Goal: Task Accomplishment & Management: Use online tool/utility

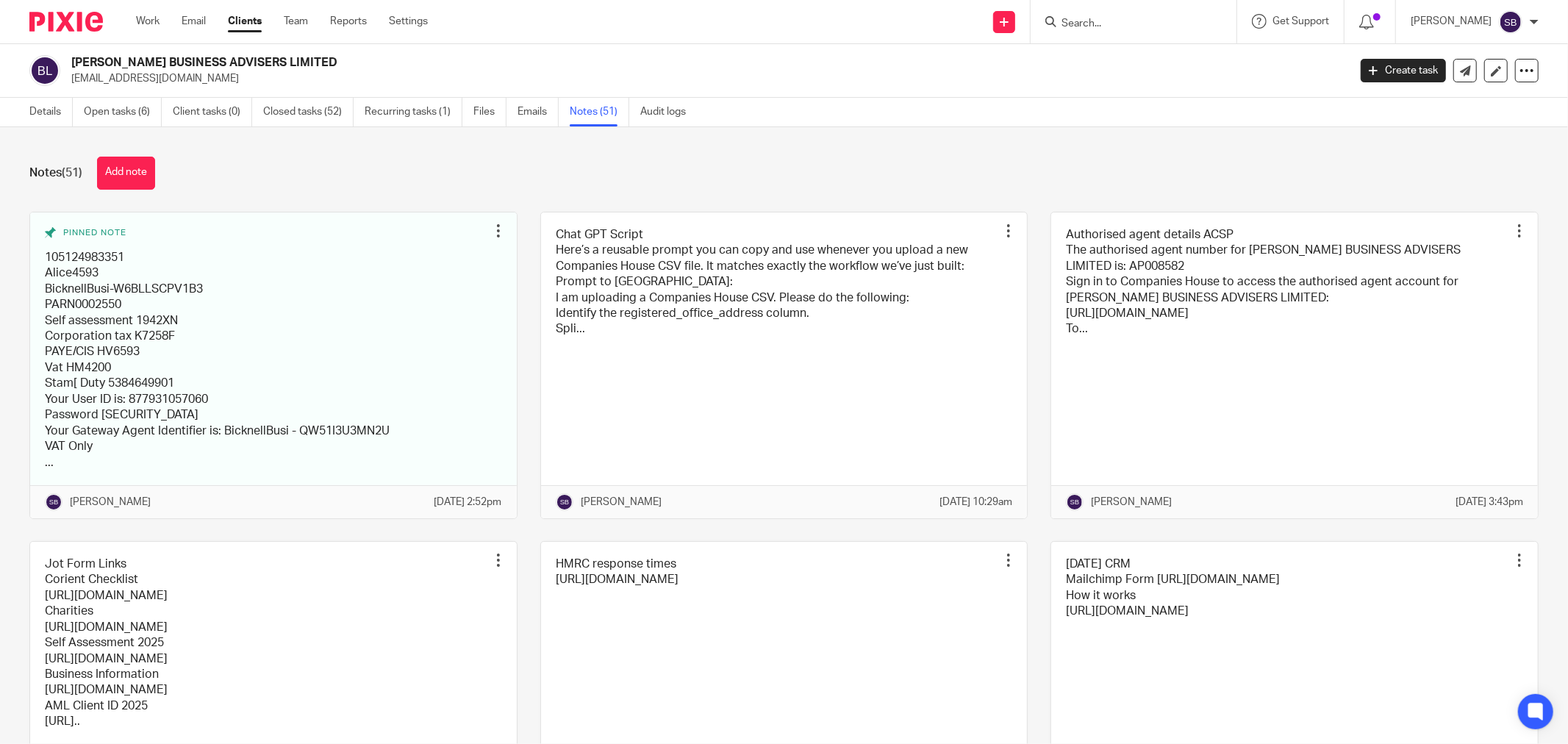
click at [1133, 19] on input "Search" at bounding box center [1126, 24] width 132 height 13
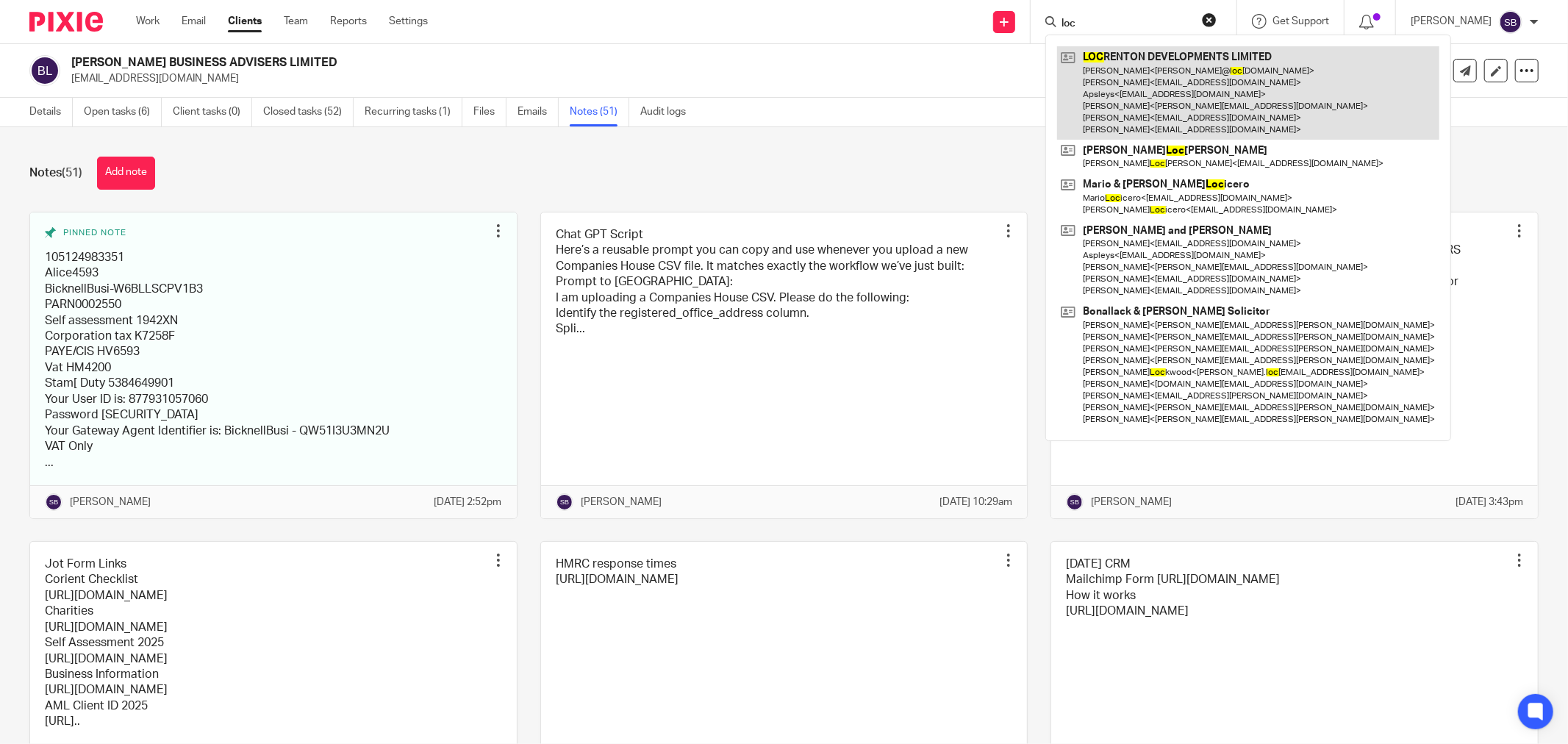
type input "loc"
click at [1153, 62] on link at bounding box center [1248, 93] width 382 height 93
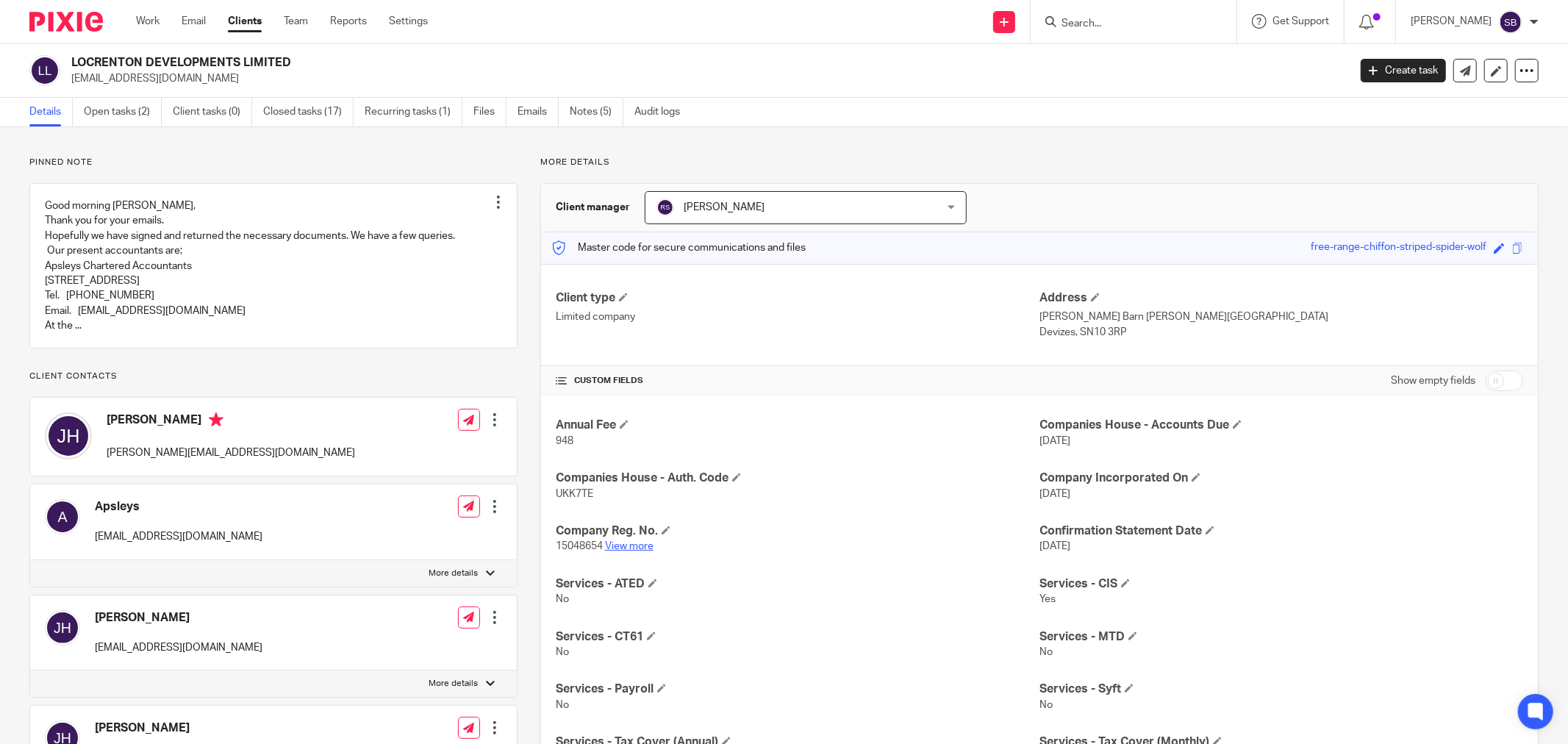
click at [611, 546] on link "View more" at bounding box center [629, 546] width 48 height 10
click at [1369, 71] on icon at bounding box center [1373, 71] width 9 height 9
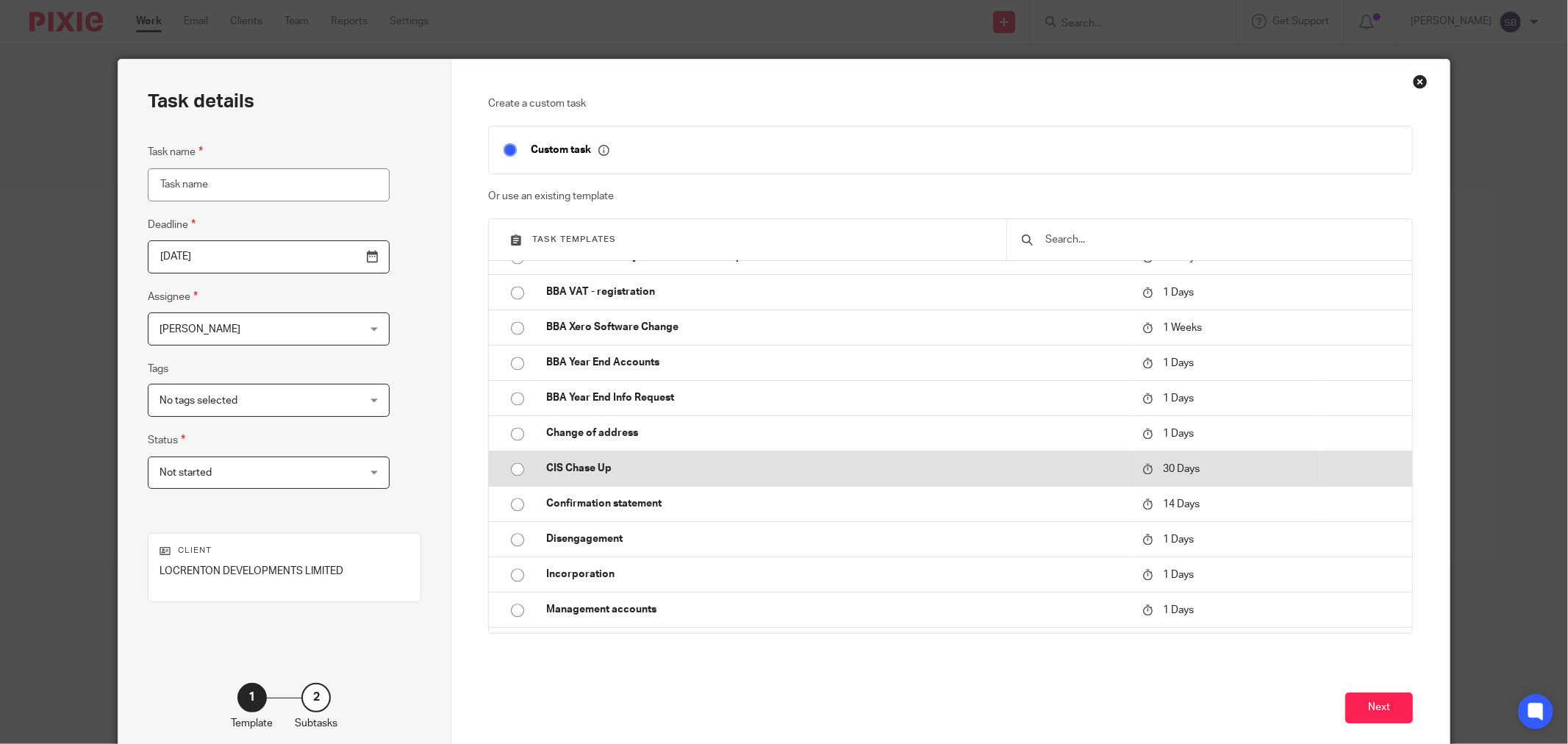
scroll to position [2696, 0]
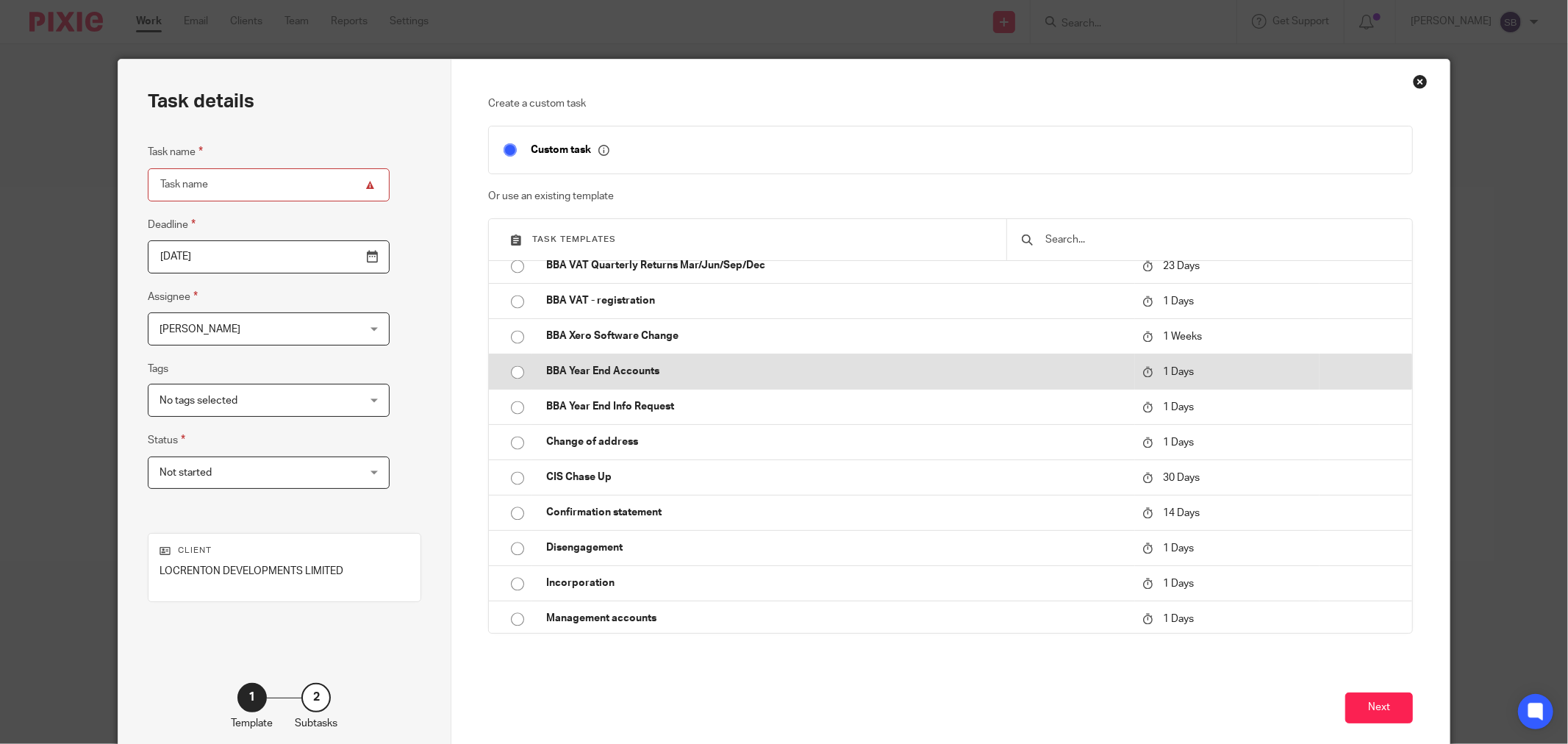
click at [653, 376] on p "BBA Year End Accounts" at bounding box center [837, 372] width 582 height 15
type input "[DATE]"
type input "BBA Year End Accounts"
checkbox input "false"
radio input "true"
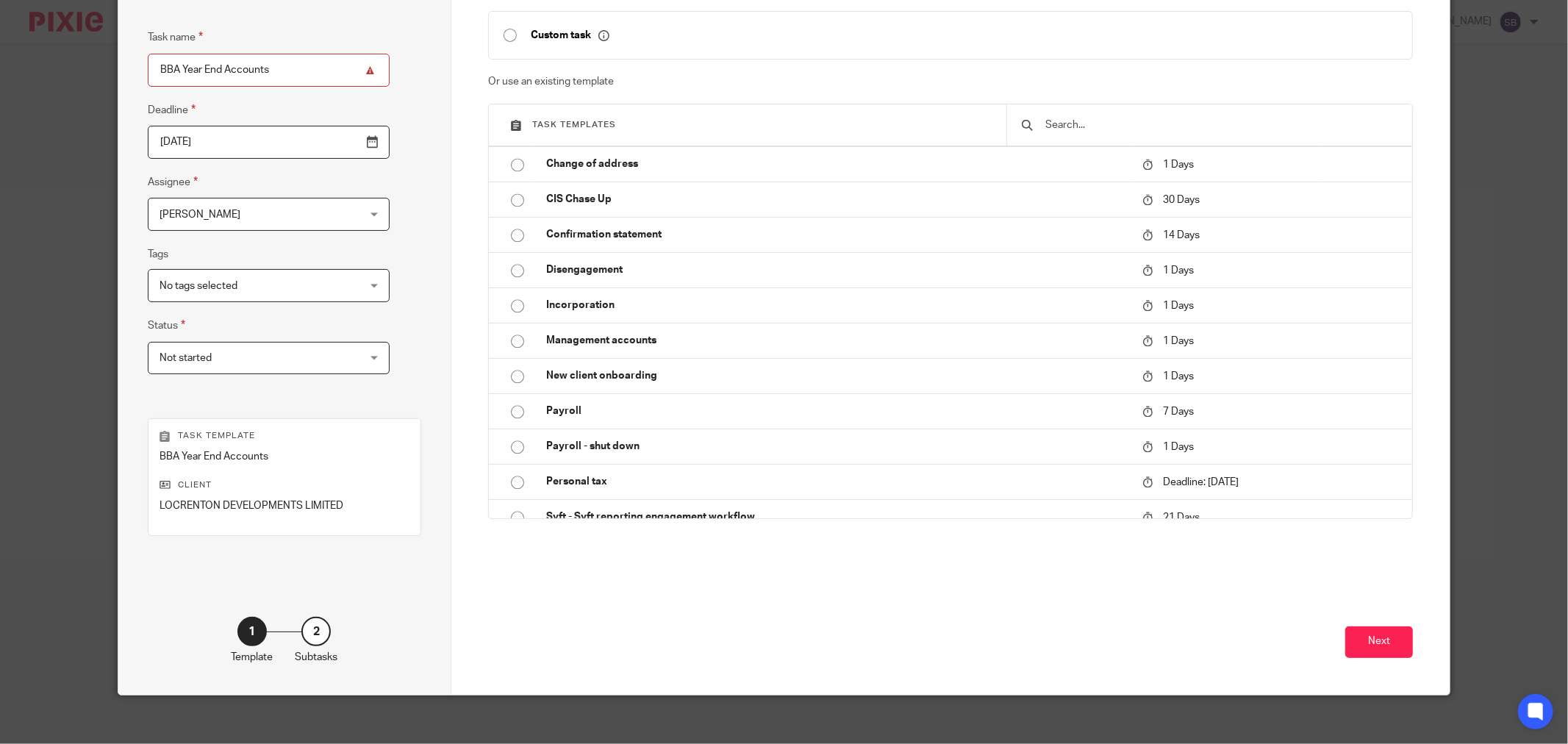
scroll to position [125, 0]
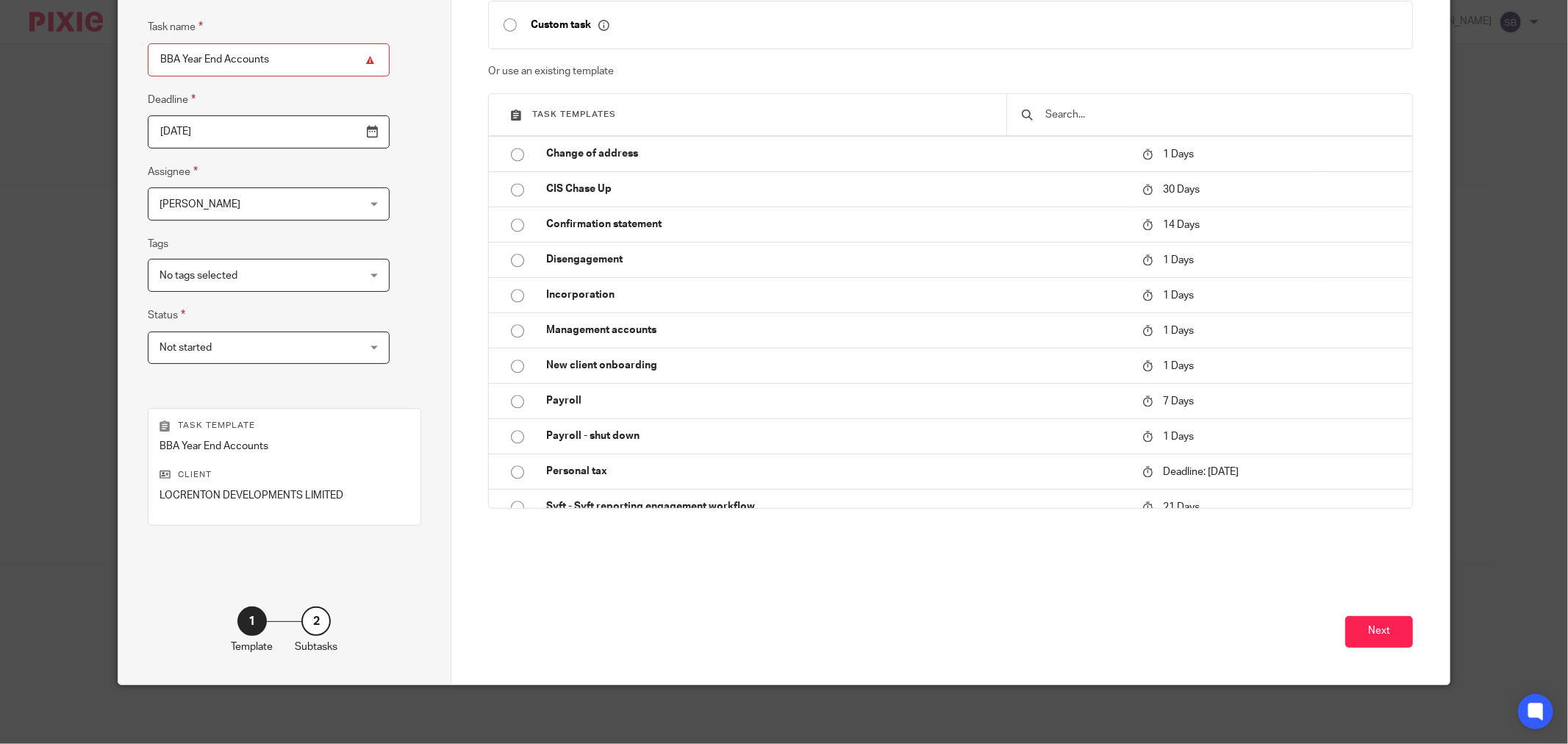
click at [1335, 633] on div "Next" at bounding box center [950, 627] width 925 height 114
click at [1349, 631] on button "Next" at bounding box center [1379, 632] width 67 height 32
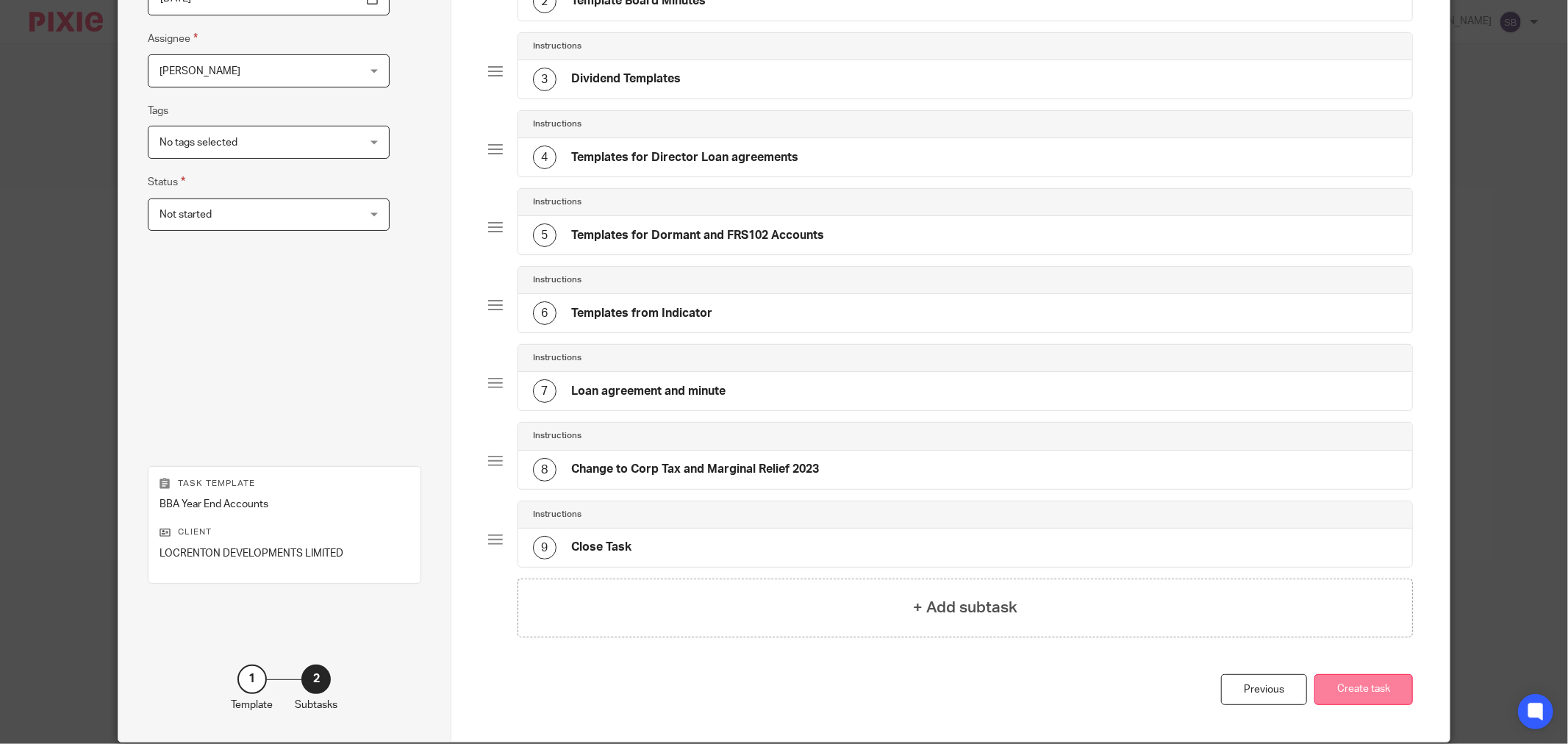
scroll to position [318, 0]
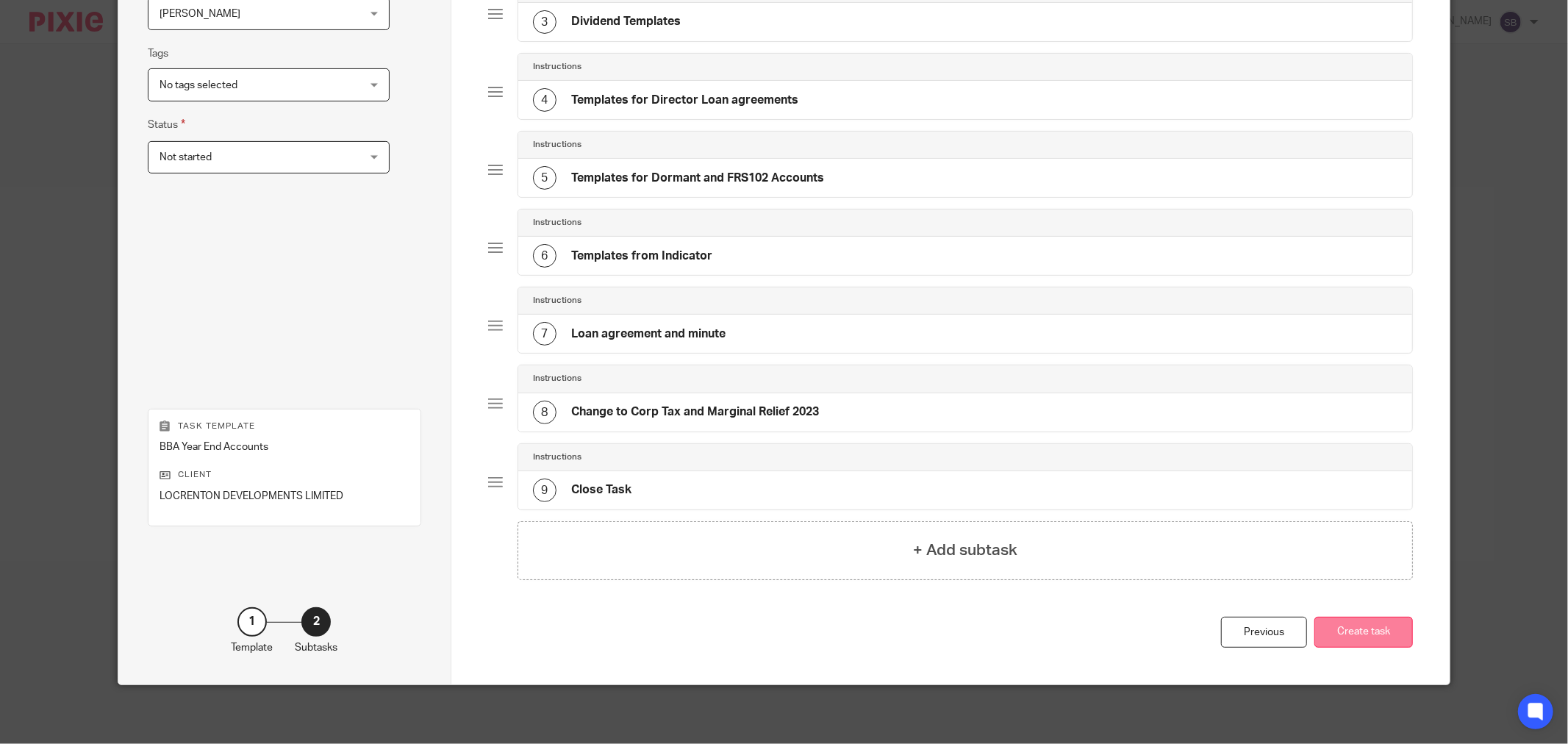
click at [1385, 635] on button "Create task" at bounding box center [1364, 633] width 99 height 32
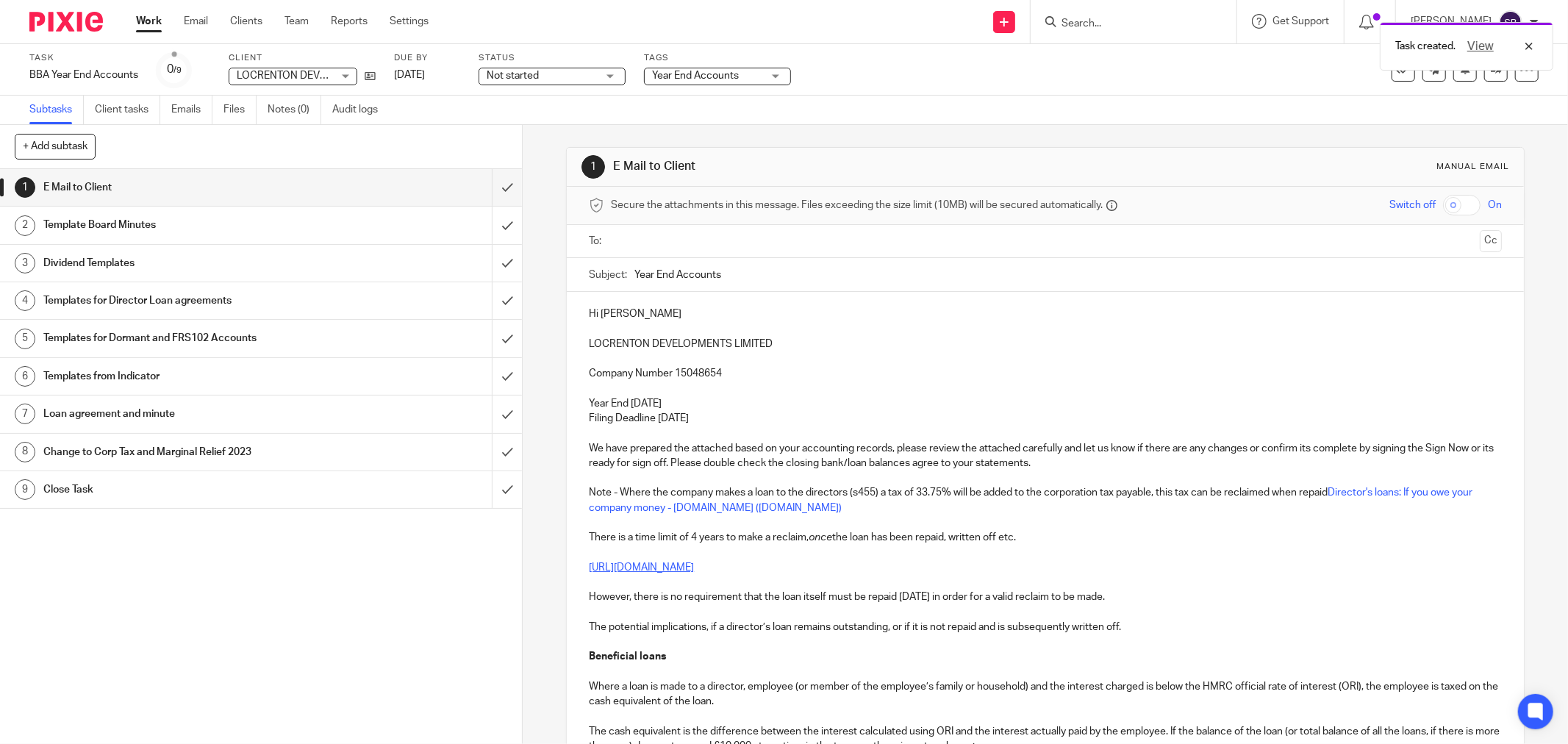
click at [720, 248] on input "text" at bounding box center [1044, 241] width 857 height 17
click at [813, 239] on input "text" at bounding box center [1139, 243] width 670 height 29
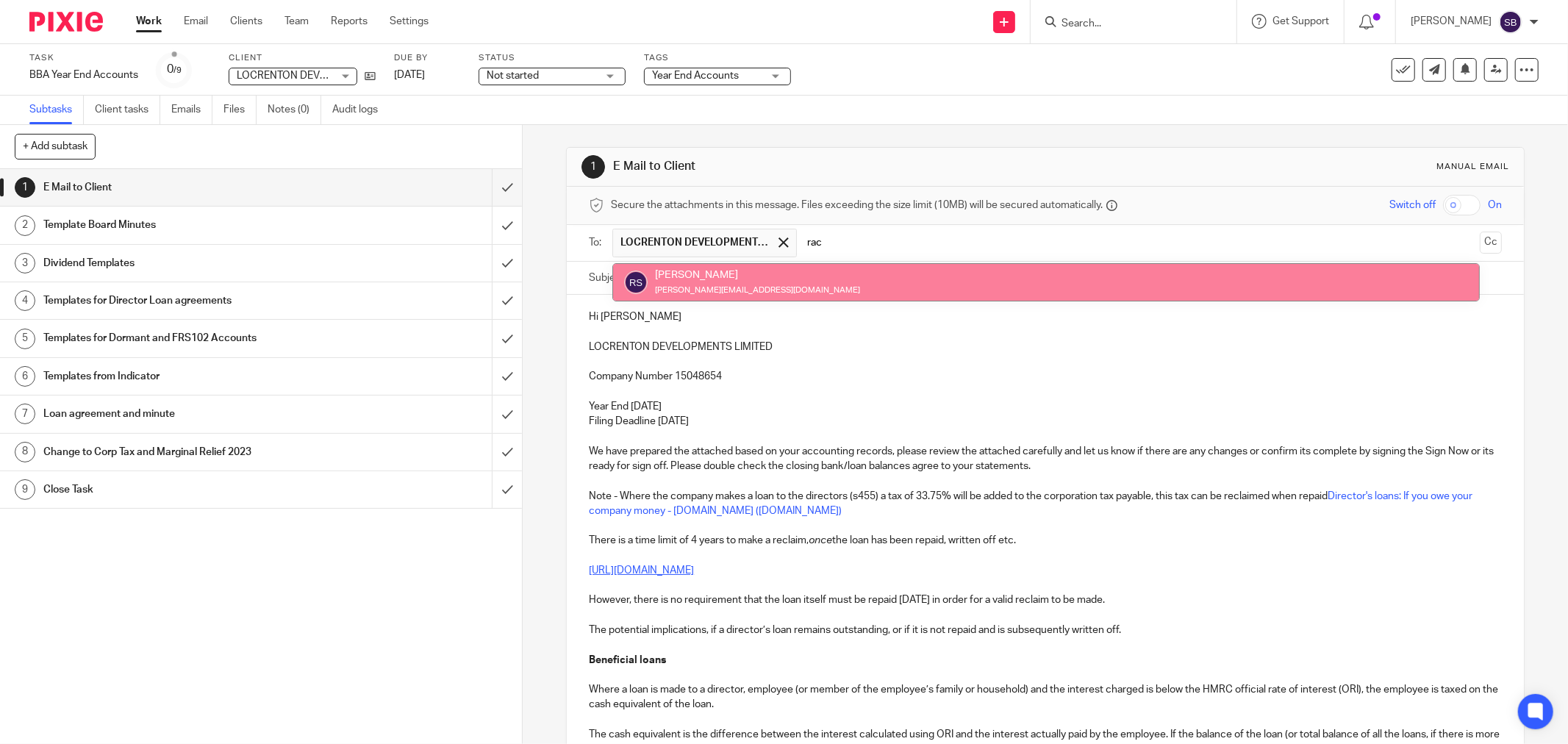
type input "rac"
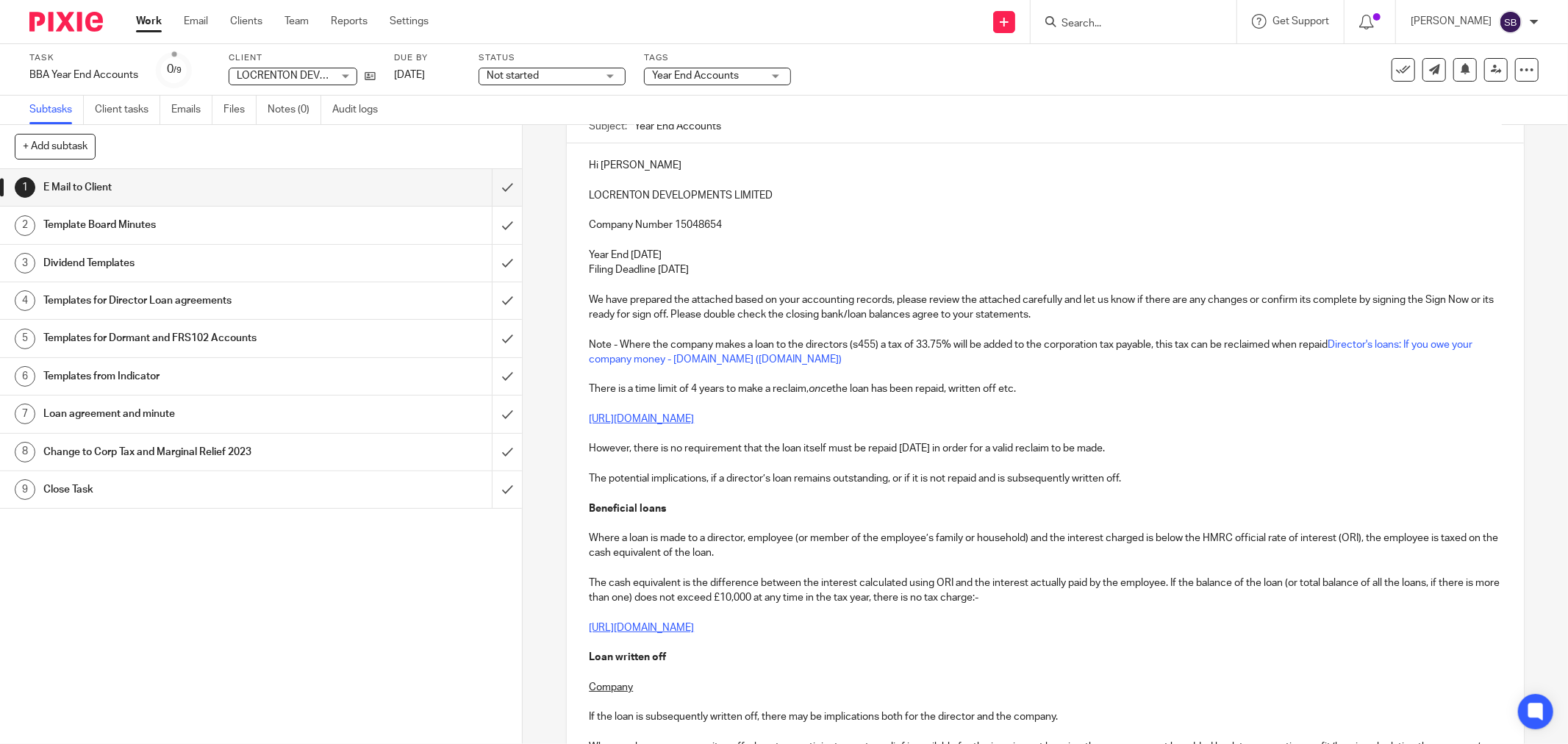
scroll to position [163, 0]
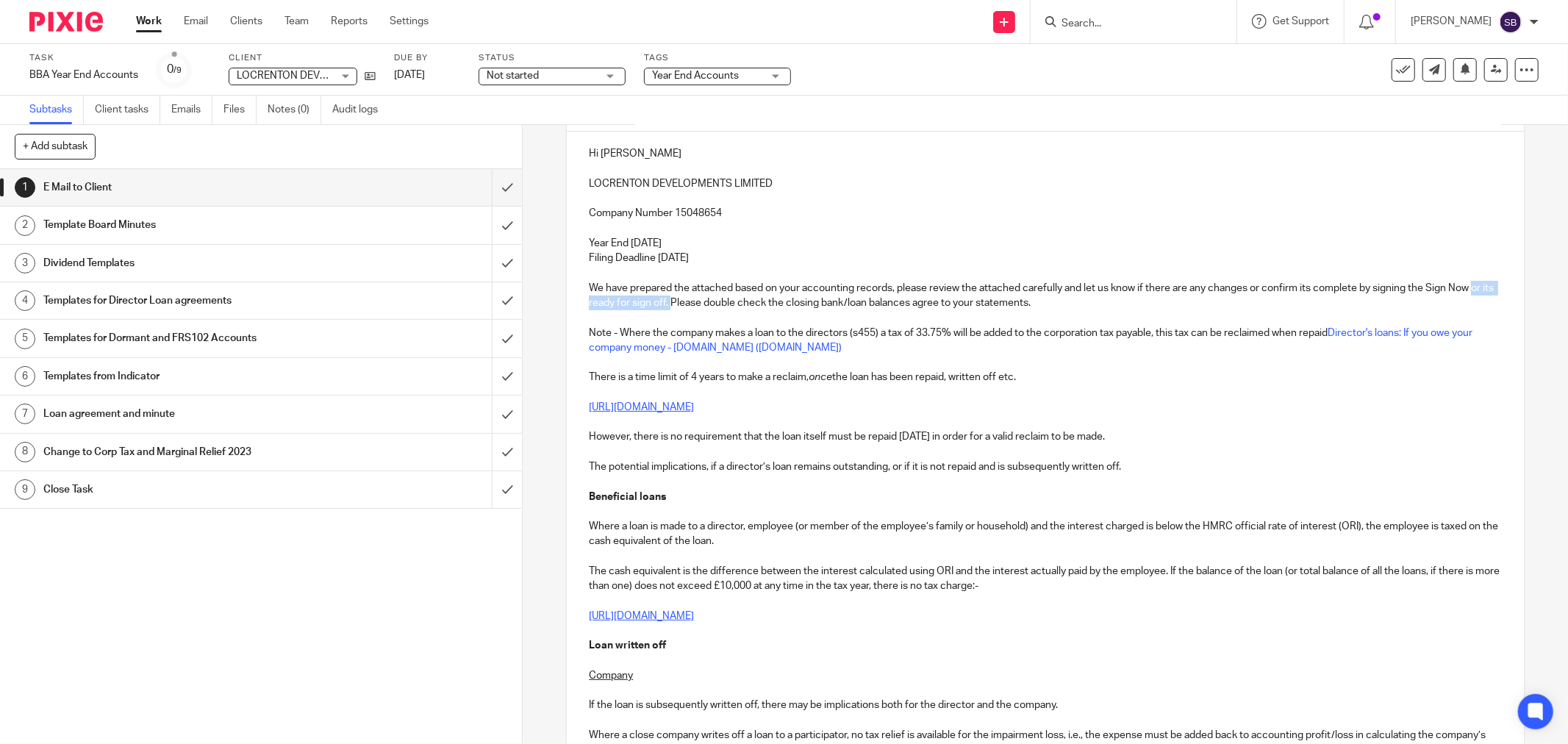
drag, startPoint x: 582, startPoint y: 302, endPoint x: 694, endPoint y: 304, distance: 112.0
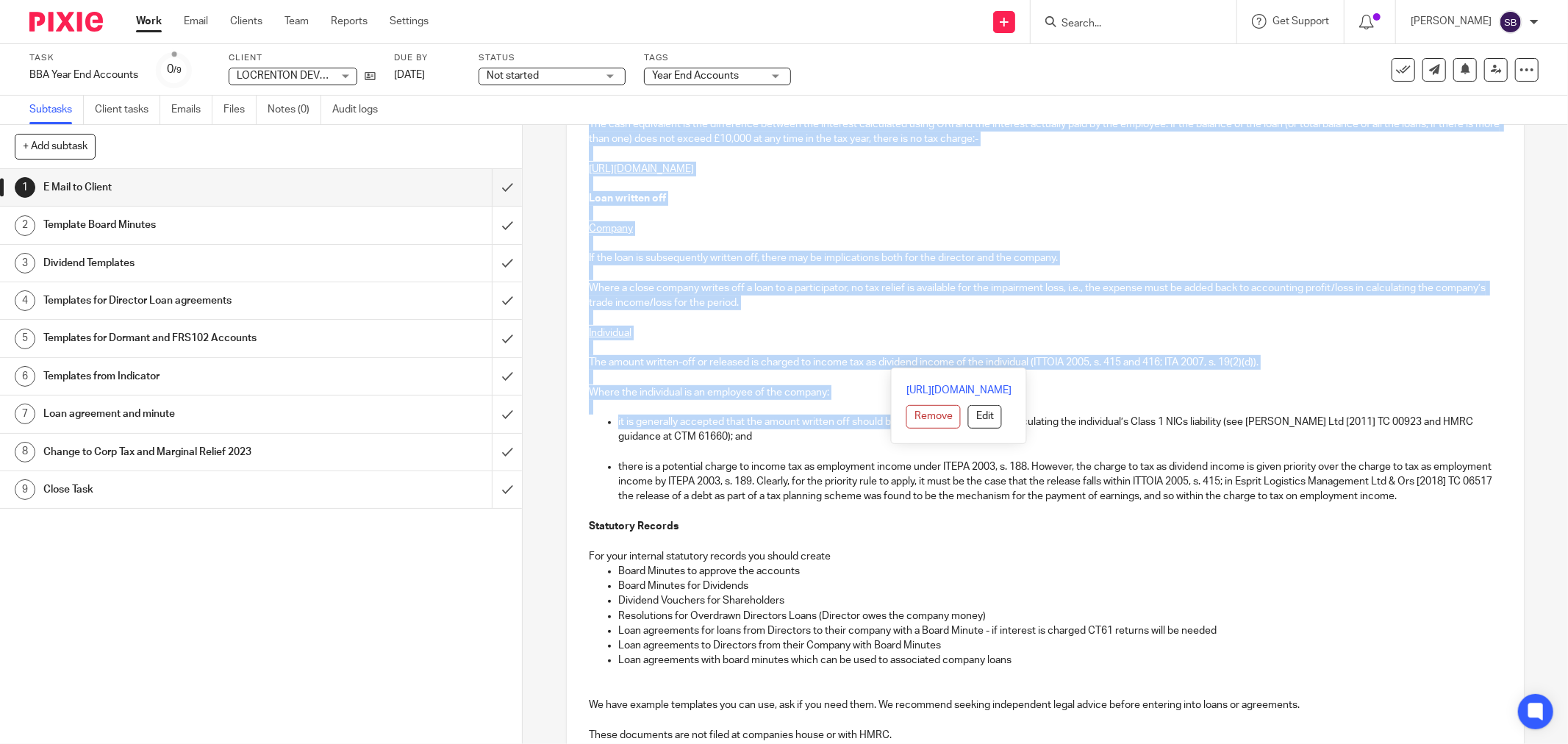
scroll to position [653, 0]
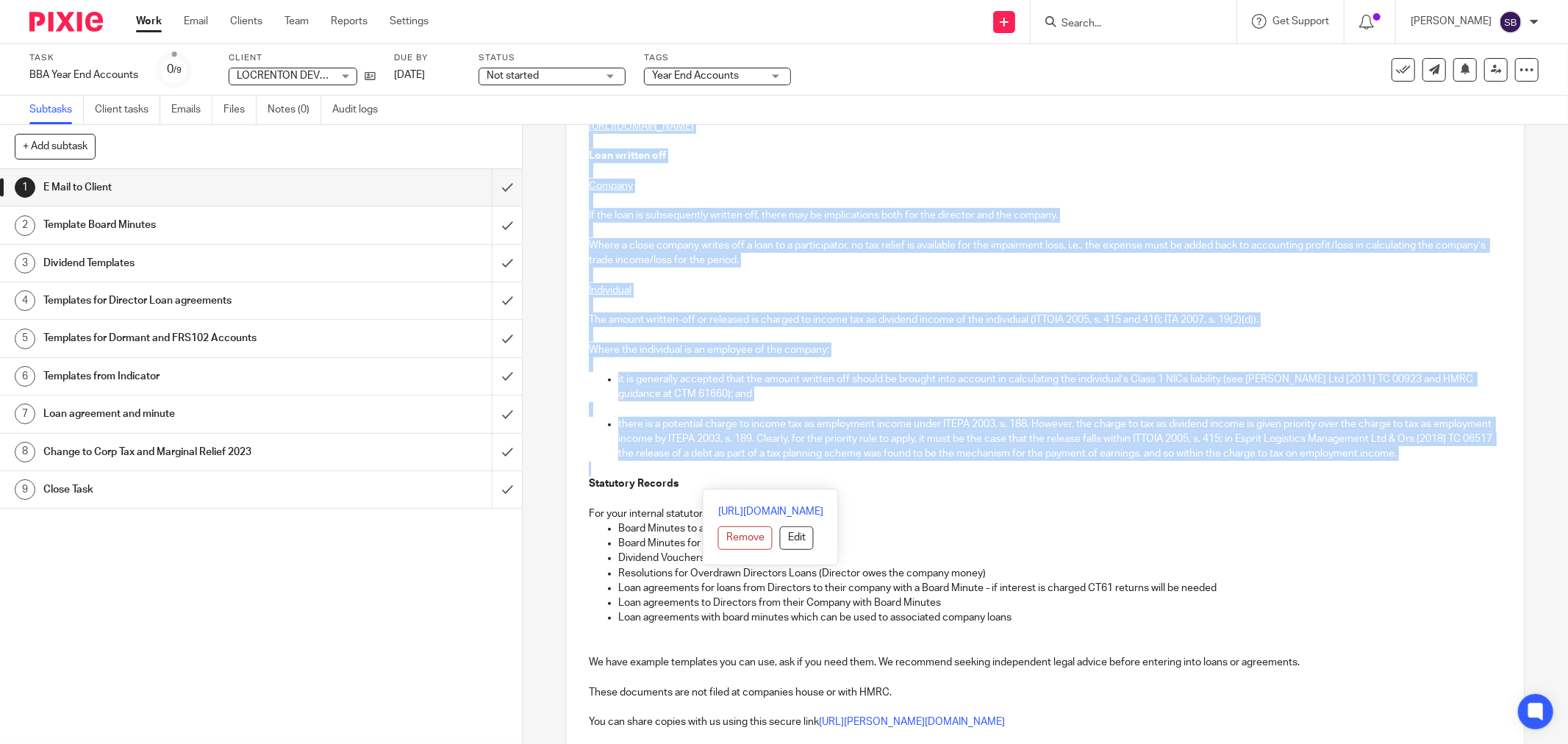
drag, startPoint x: 961, startPoint y: 302, endPoint x: 966, endPoint y: 461, distance: 159.1
click at [966, 478] on div "Hi [PERSON_NAME] LOCRENTON DEVELOPMENTS LIMITED Company Number 15048654 Year En…" at bounding box center [1045, 421] width 957 height 1560
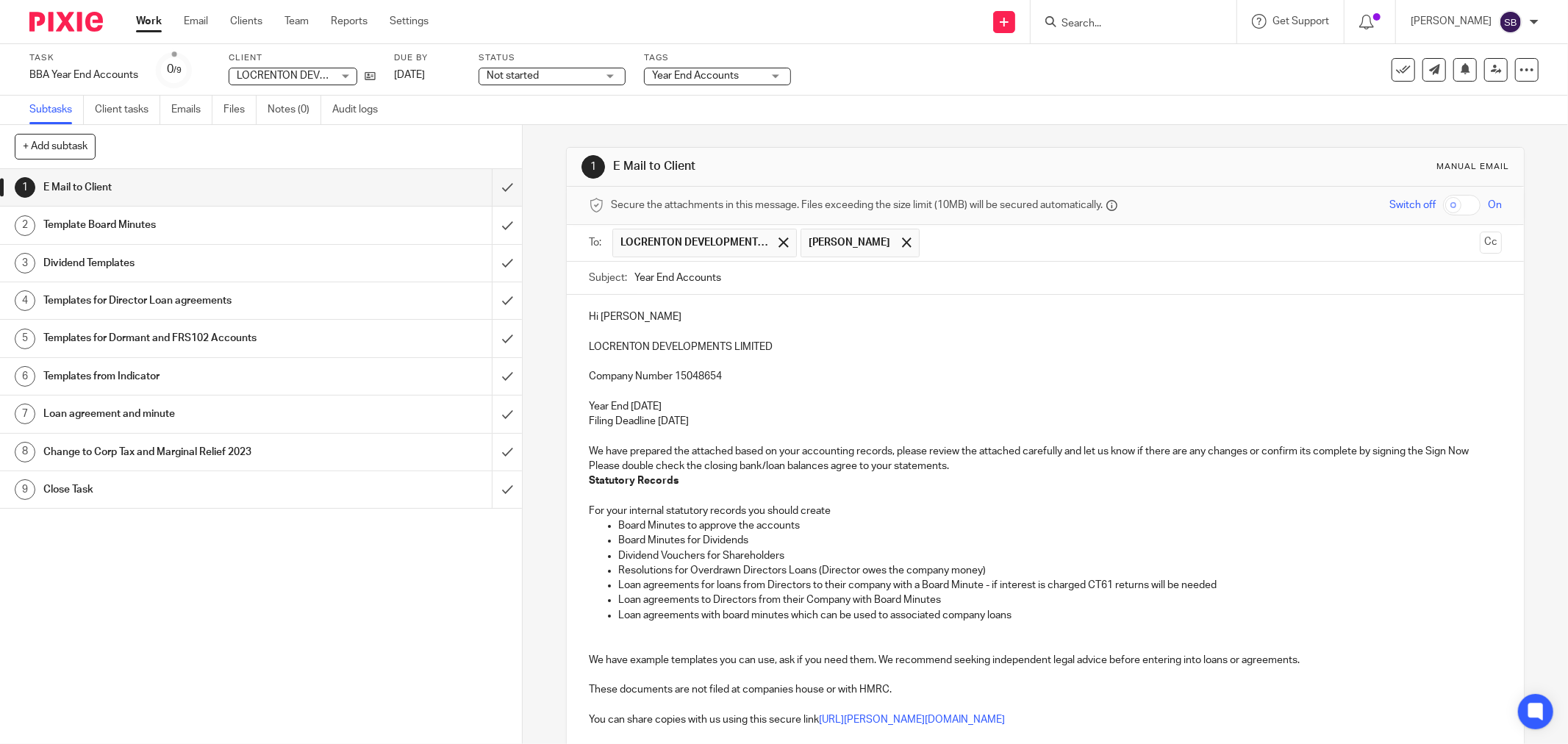
scroll to position [81, 0]
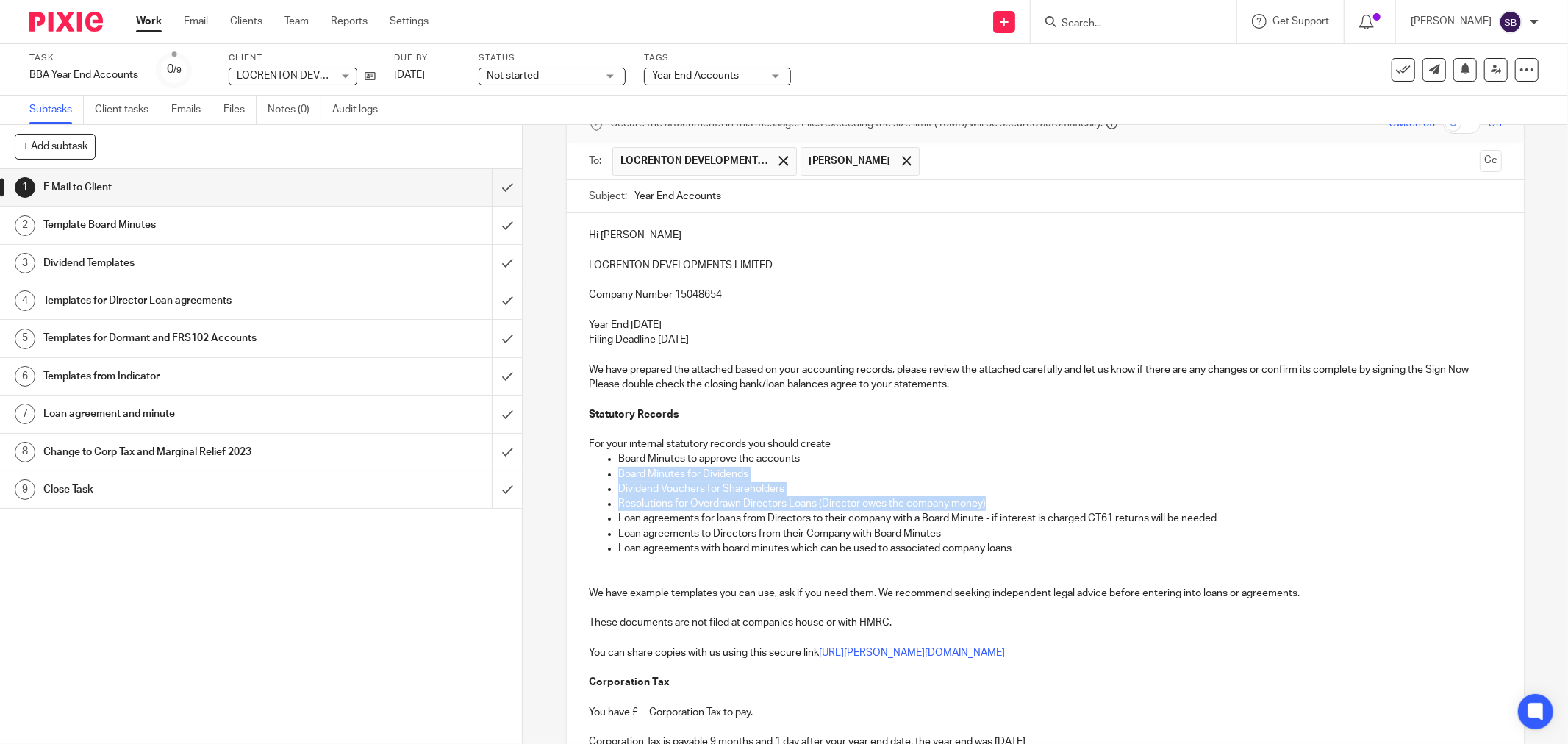
drag, startPoint x: 613, startPoint y: 474, endPoint x: 1010, endPoint y: 508, distance: 398.5
click at [1010, 508] on ul "Board Minutes to approve the accounts Board Minutes for Dividends Dividend Vouc…" at bounding box center [1045, 504] width 913 height 105
click at [971, 520] on p "Loan agreements for loans from Directors to their company with a Board Minute -…" at bounding box center [1059, 519] width 883 height 15
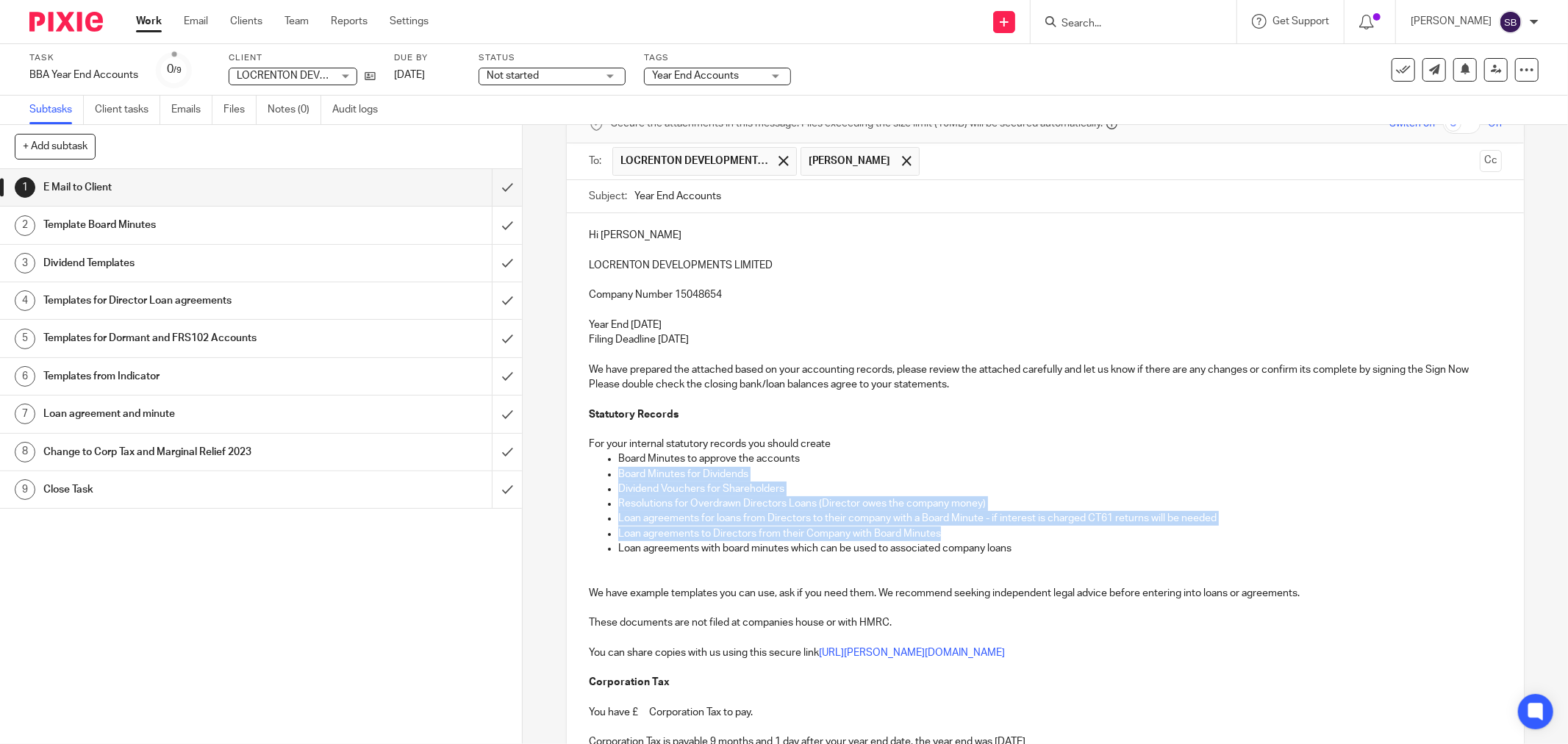
drag, startPoint x: 615, startPoint y: 475, endPoint x: 1085, endPoint y: 530, distance: 473.2
click at [1085, 530] on ul "Board Minutes to approve the accounts Board Minutes for Dividends Dividend Vouc…" at bounding box center [1045, 504] width 913 height 105
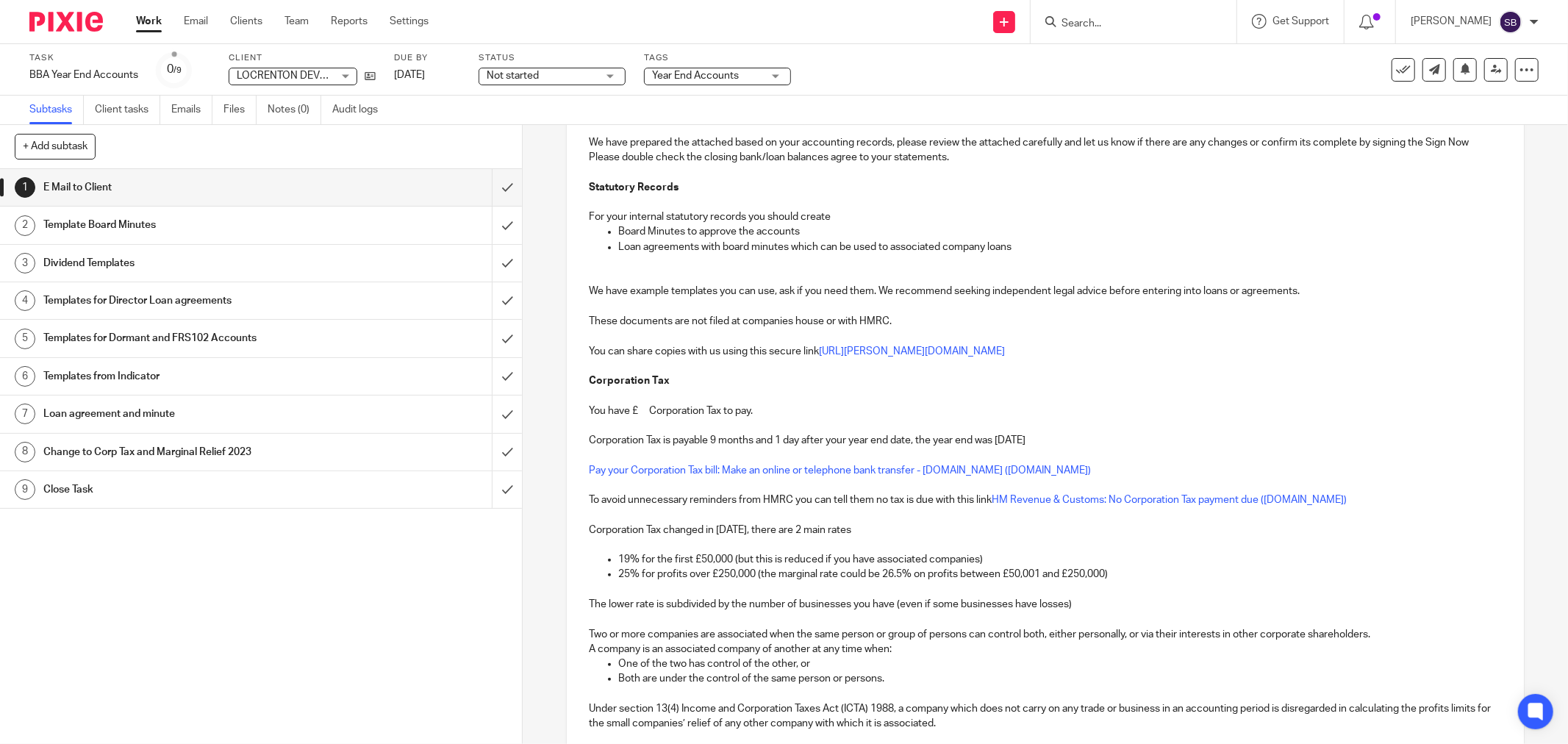
scroll to position [327, 0]
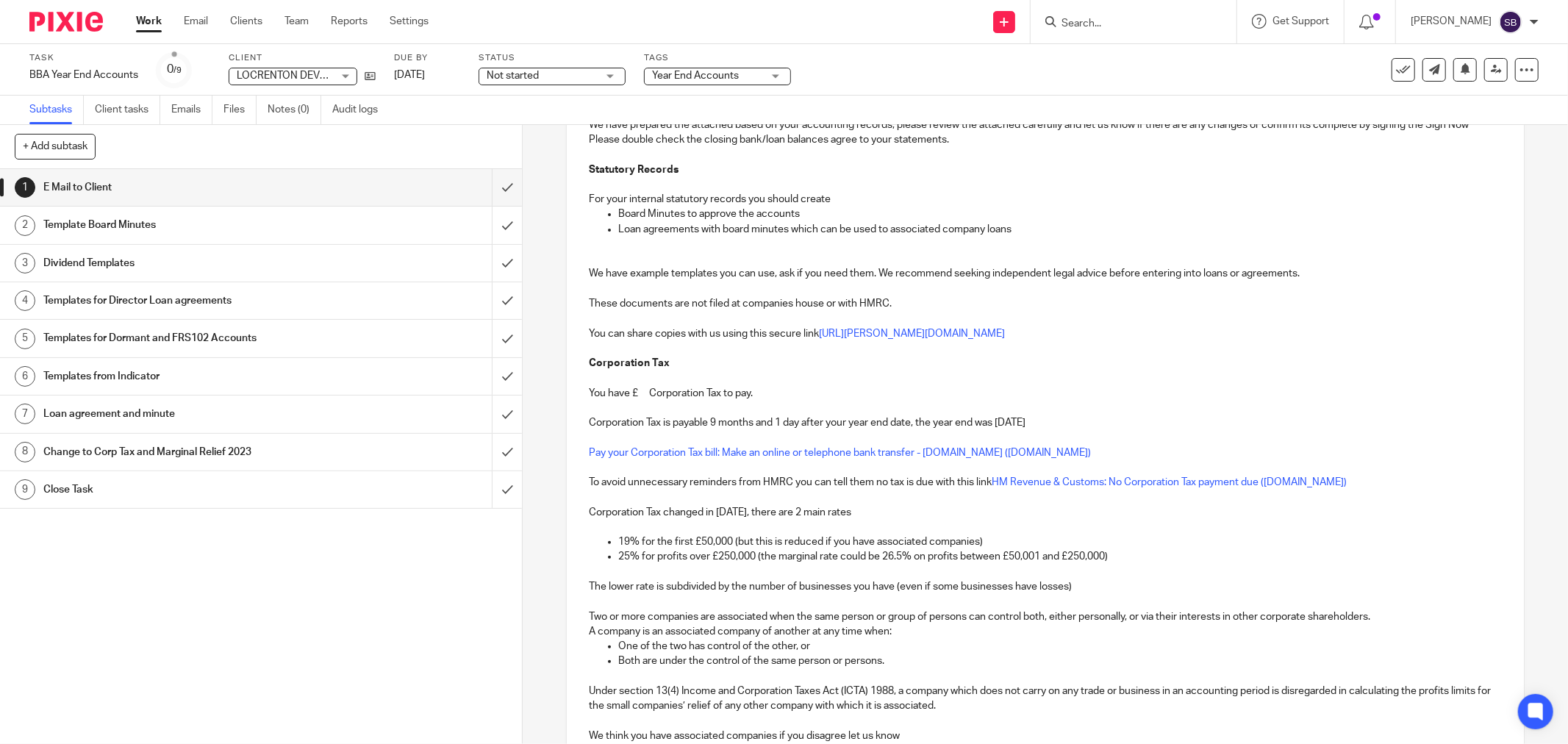
click at [636, 394] on p "You have £ Corporation Tax to pay." at bounding box center [1045, 393] width 913 height 15
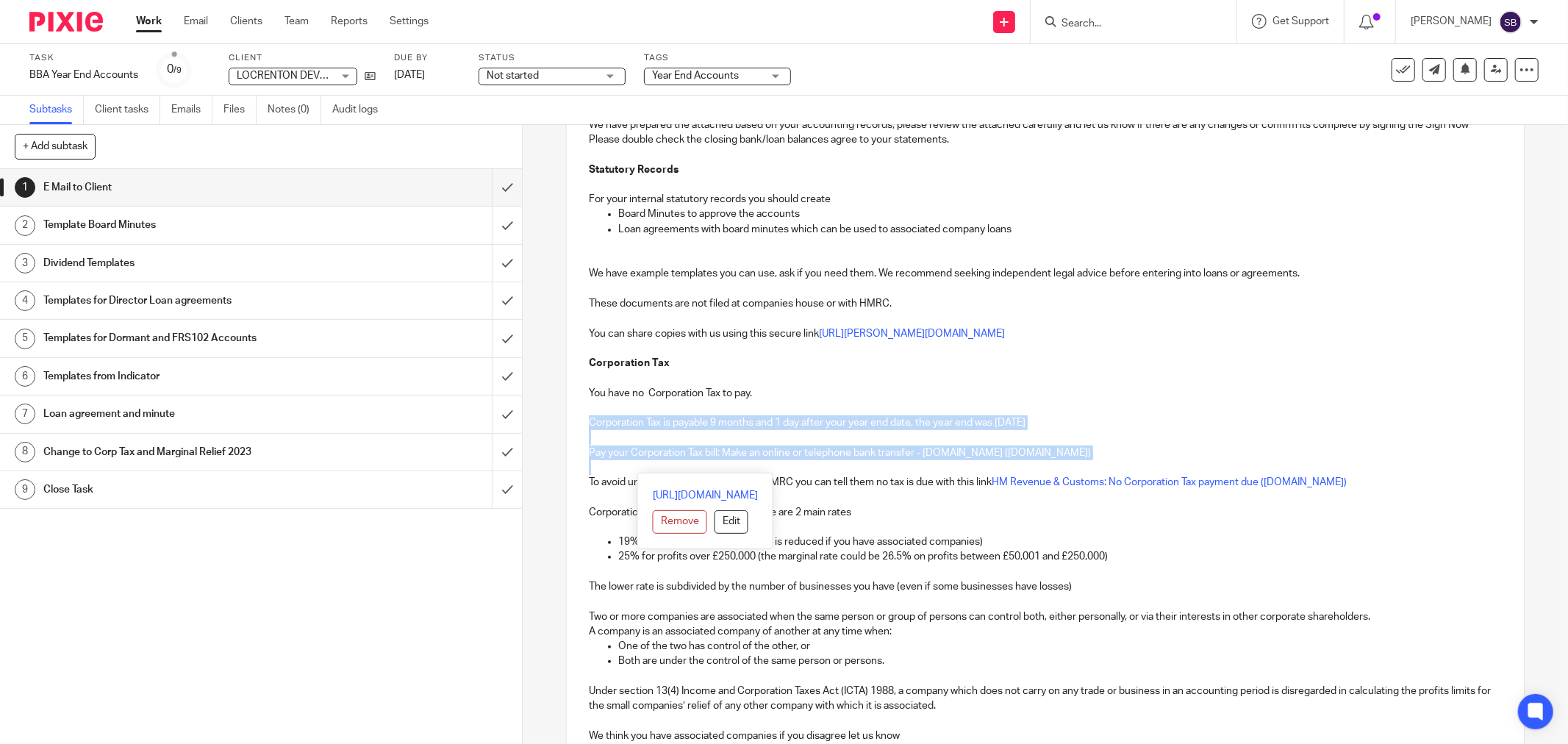
drag, startPoint x: 582, startPoint y: 422, endPoint x: 1097, endPoint y: 473, distance: 517.5
click at [1097, 473] on div "Hi [PERSON_NAME] LOCRENTON DEVELOPMENTS LIMITED Company Number 15048654 Year En…" at bounding box center [1045, 391] width 957 height 845
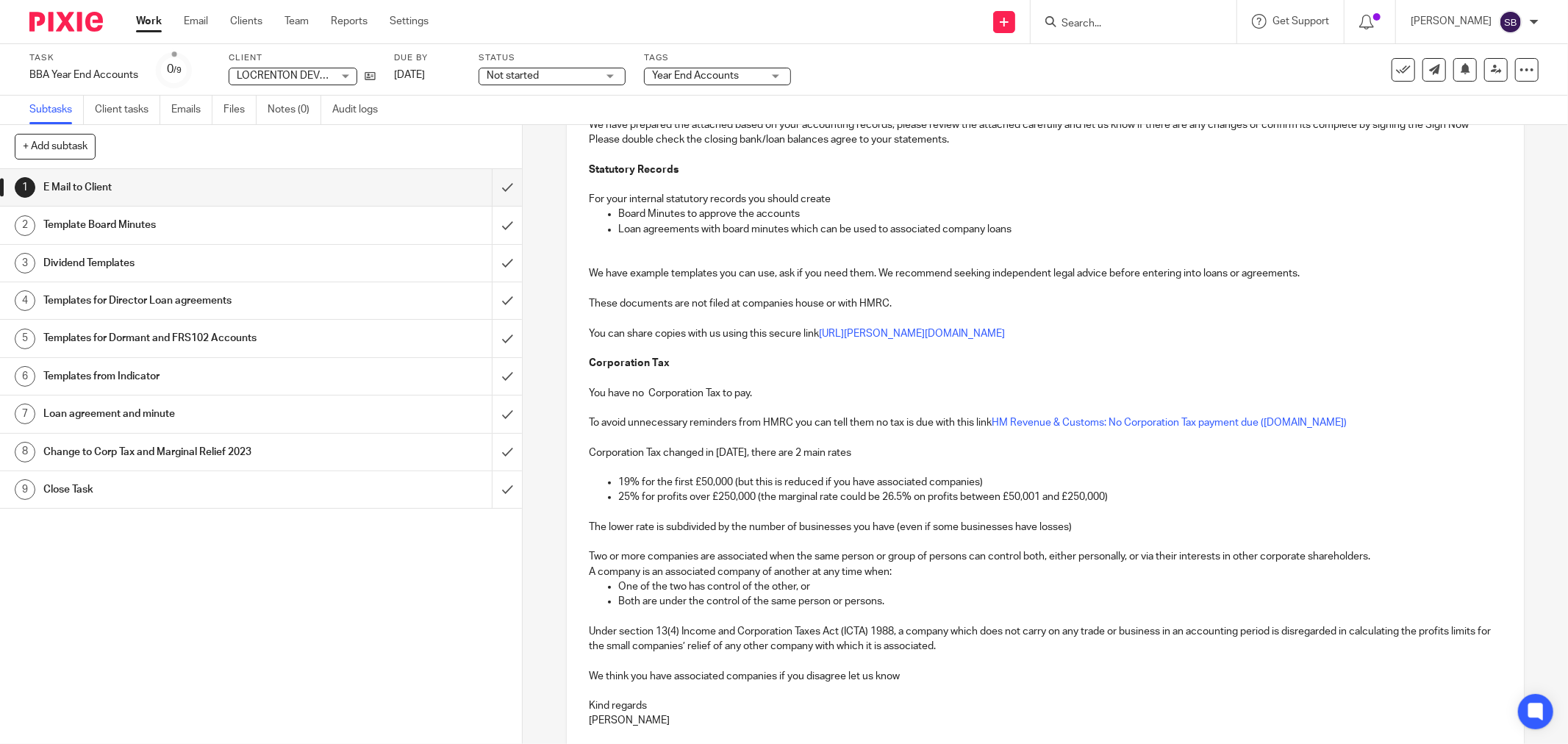
click at [673, 679] on p "We think you have associated companies if you disagree let us know" at bounding box center [1045, 677] width 913 height 15
click at [671, 679] on p "We think you have associated companies if you disagree let us know" at bounding box center [1045, 677] width 913 height 15
click at [957, 685] on p at bounding box center [1045, 692] width 913 height 15
click at [934, 670] on p "We think you have 2 associated companies if you disagree let us know" at bounding box center [1045, 677] width 913 height 15
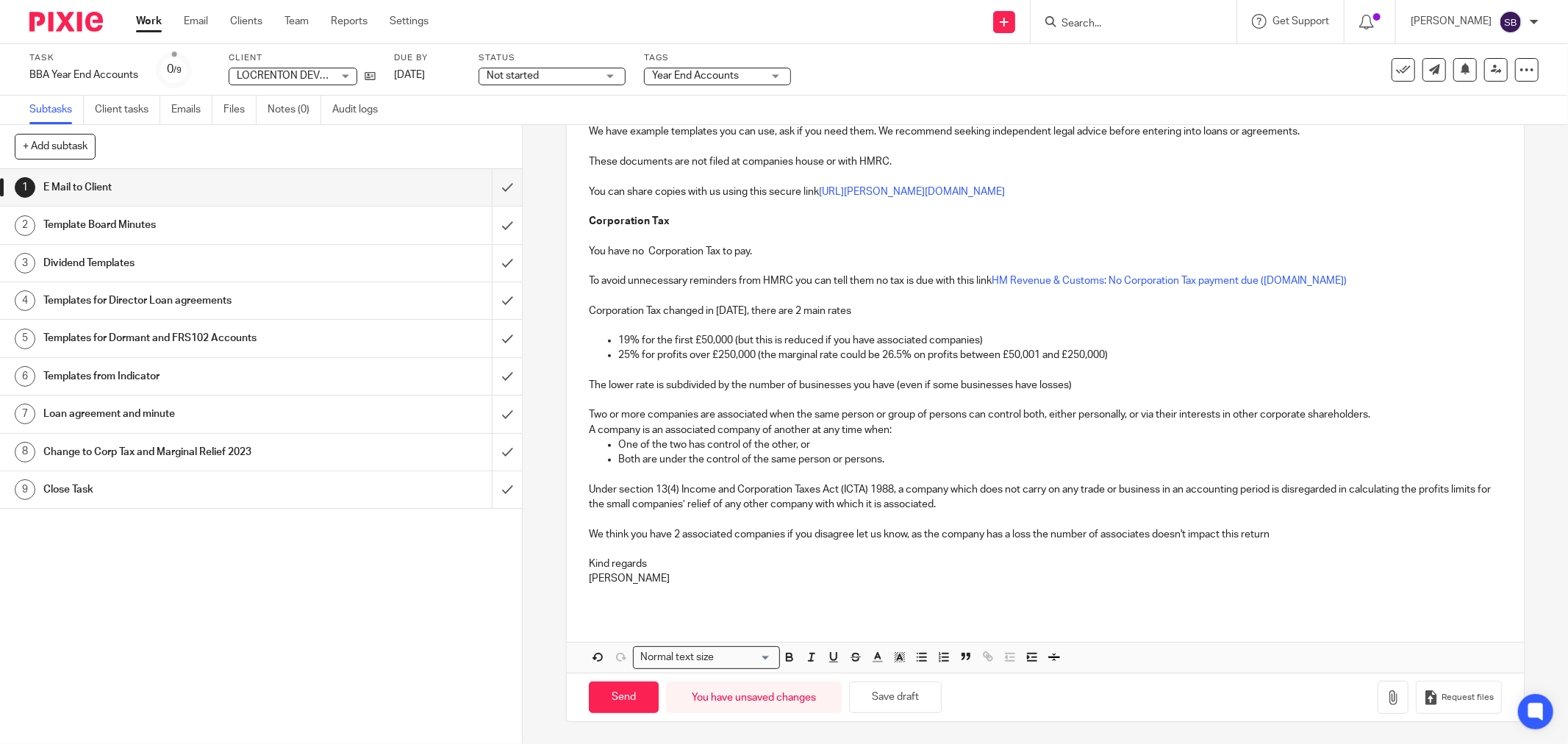
scroll to position [469, 0]
click at [1386, 695] on icon "button" at bounding box center [1394, 698] width 15 height 15
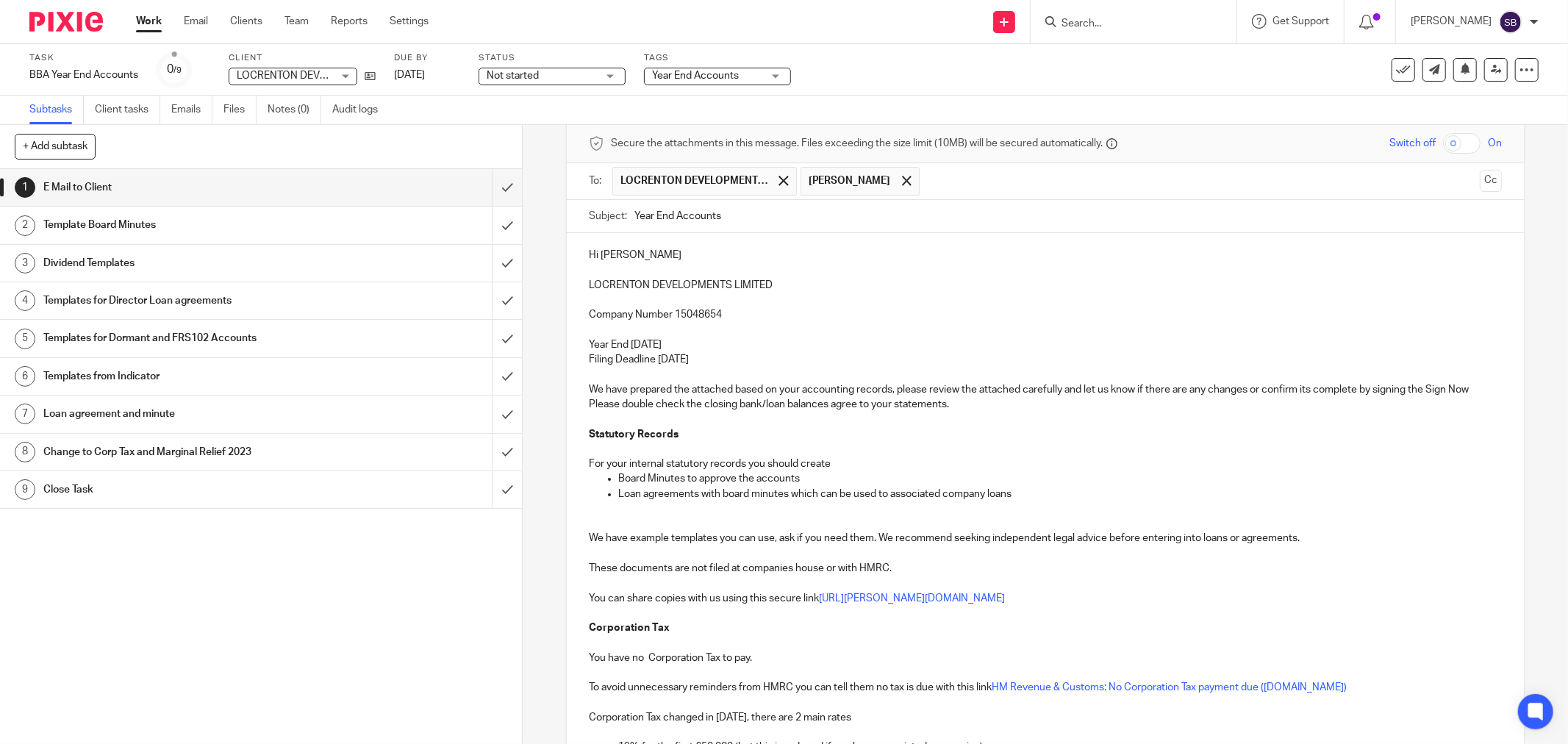
scroll to position [61, 0]
drag, startPoint x: 583, startPoint y: 252, endPoint x: 623, endPoint y: 252, distance: 40.0
click at [623, 252] on p "Hi [PERSON_NAME]" at bounding box center [1045, 256] width 913 height 15
click at [739, 217] on input "Year End Accounts" at bounding box center [1068, 218] width 868 height 33
drag, startPoint x: 583, startPoint y: 284, endPoint x: 781, endPoint y: 283, distance: 198.0
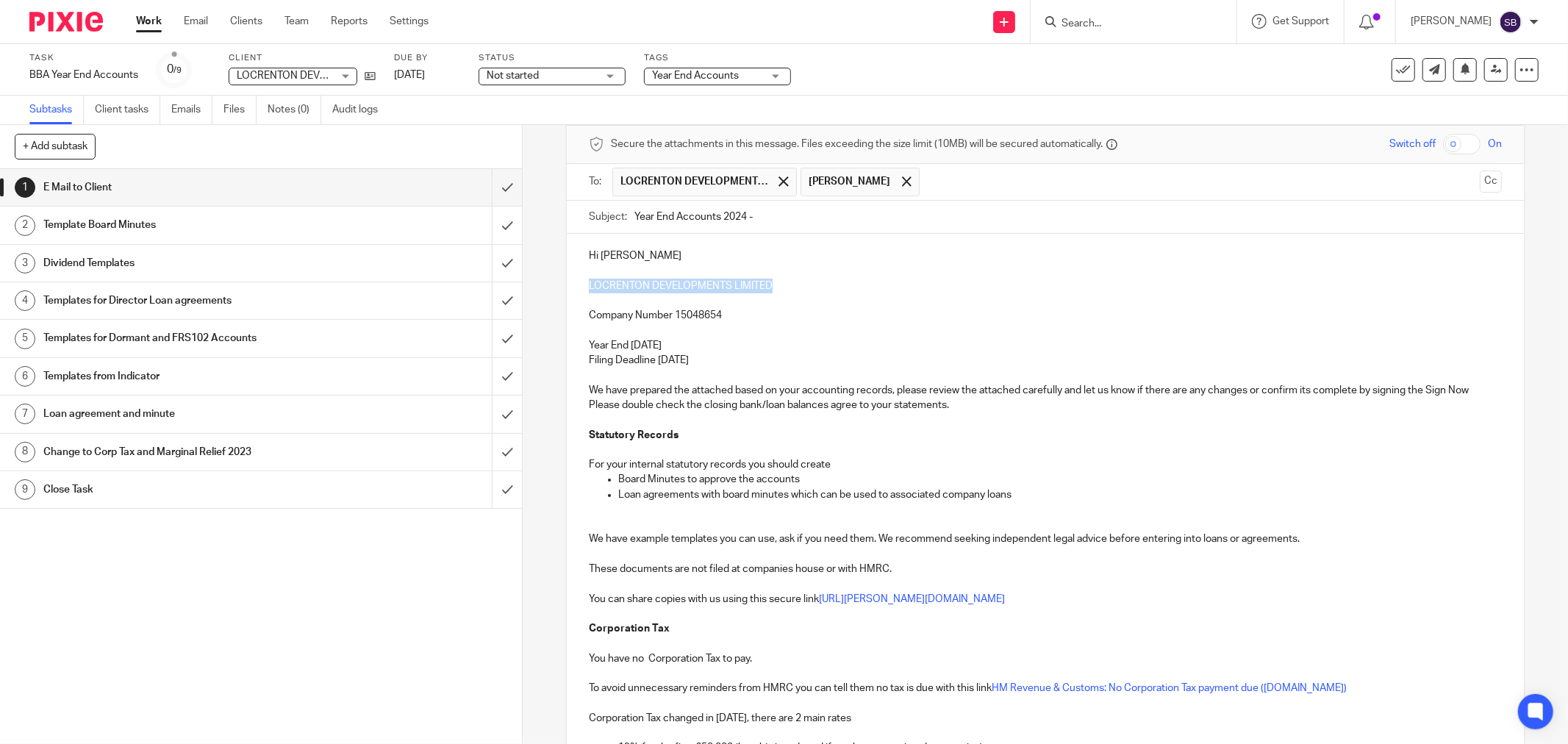
click at [781, 283] on p "LOCRENTON DEVELOPMENTS LIMITED" at bounding box center [1045, 286] width 913 height 15
copy p "LOCRENTON DEVELOPMENTS LIMITED"
click at [840, 221] on input "Year End Accounts 2024 -" at bounding box center [1068, 218] width 868 height 33
paste input "LOCRENTON DEVELOPMENTS LIMITED"
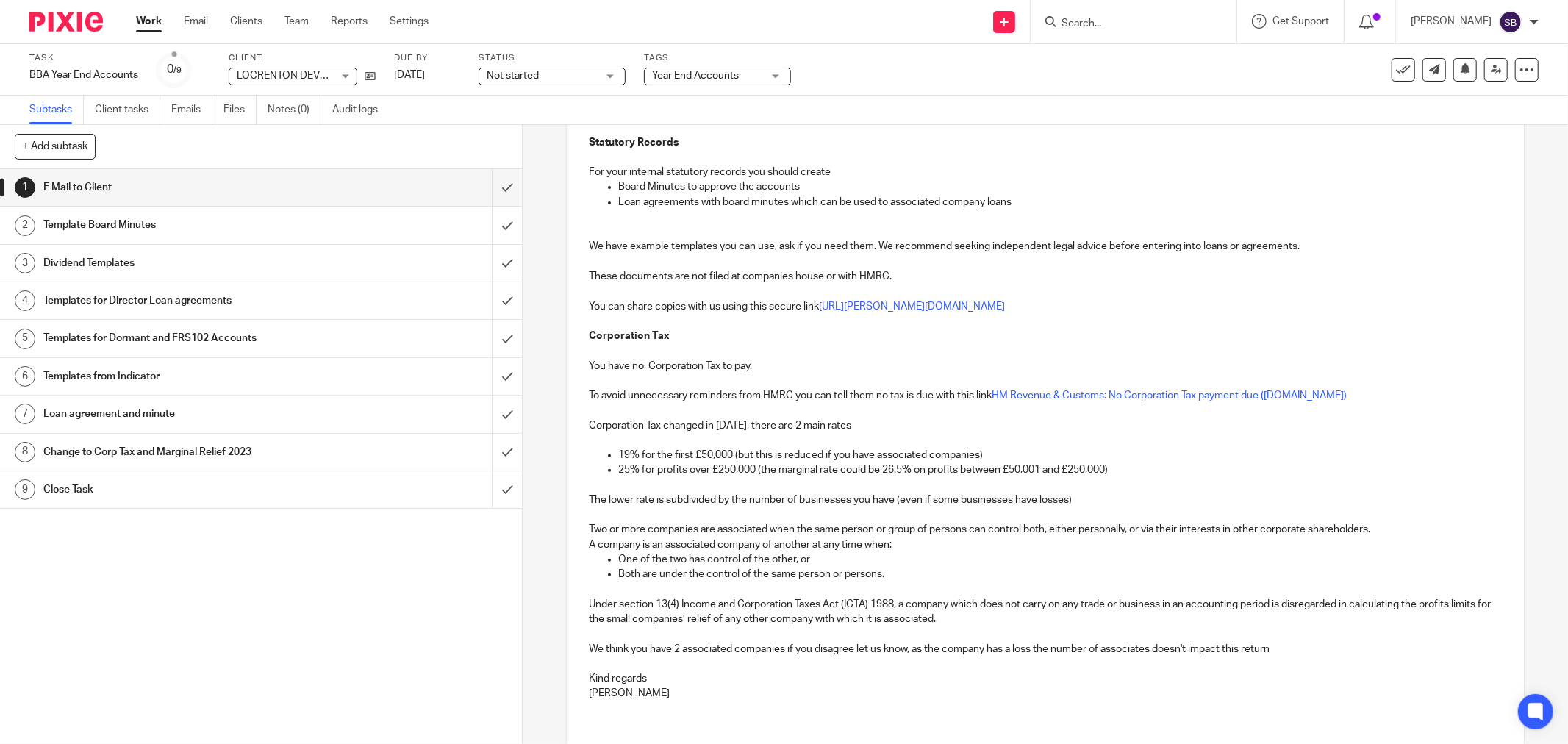
scroll to position [190, 0]
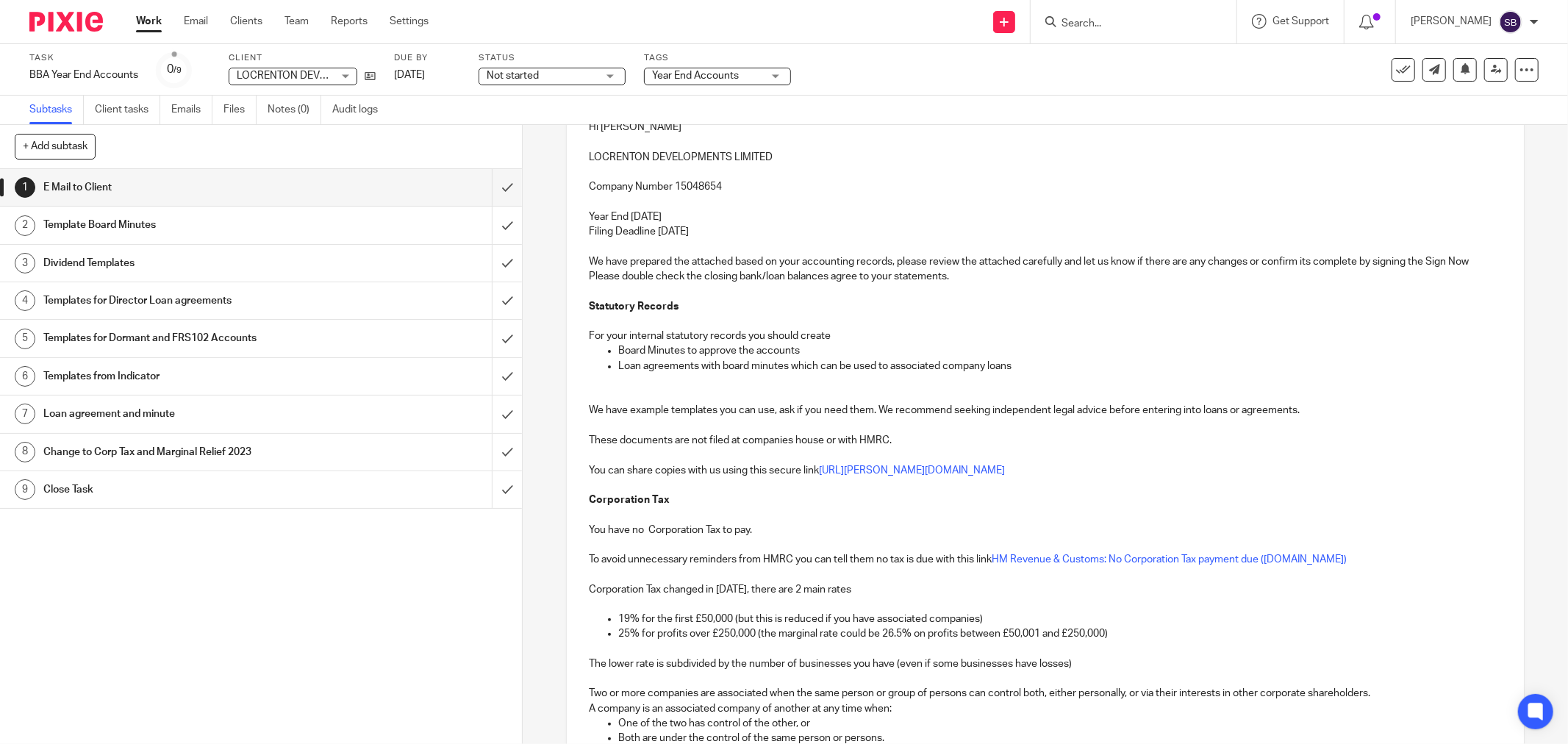
type input "Year End Accounts 2024 - LOCRENTON DEVELOPMENTS LIMITED"
drag, startPoint x: 583, startPoint y: 156, endPoint x: 784, endPoint y: 160, distance: 201.0
click at [784, 160] on div "Hi [PERSON_NAME] LOCRENTON DEVELOPMENTS LIMITED Company Number 15048654 Year En…" at bounding box center [1045, 499] width 957 height 786
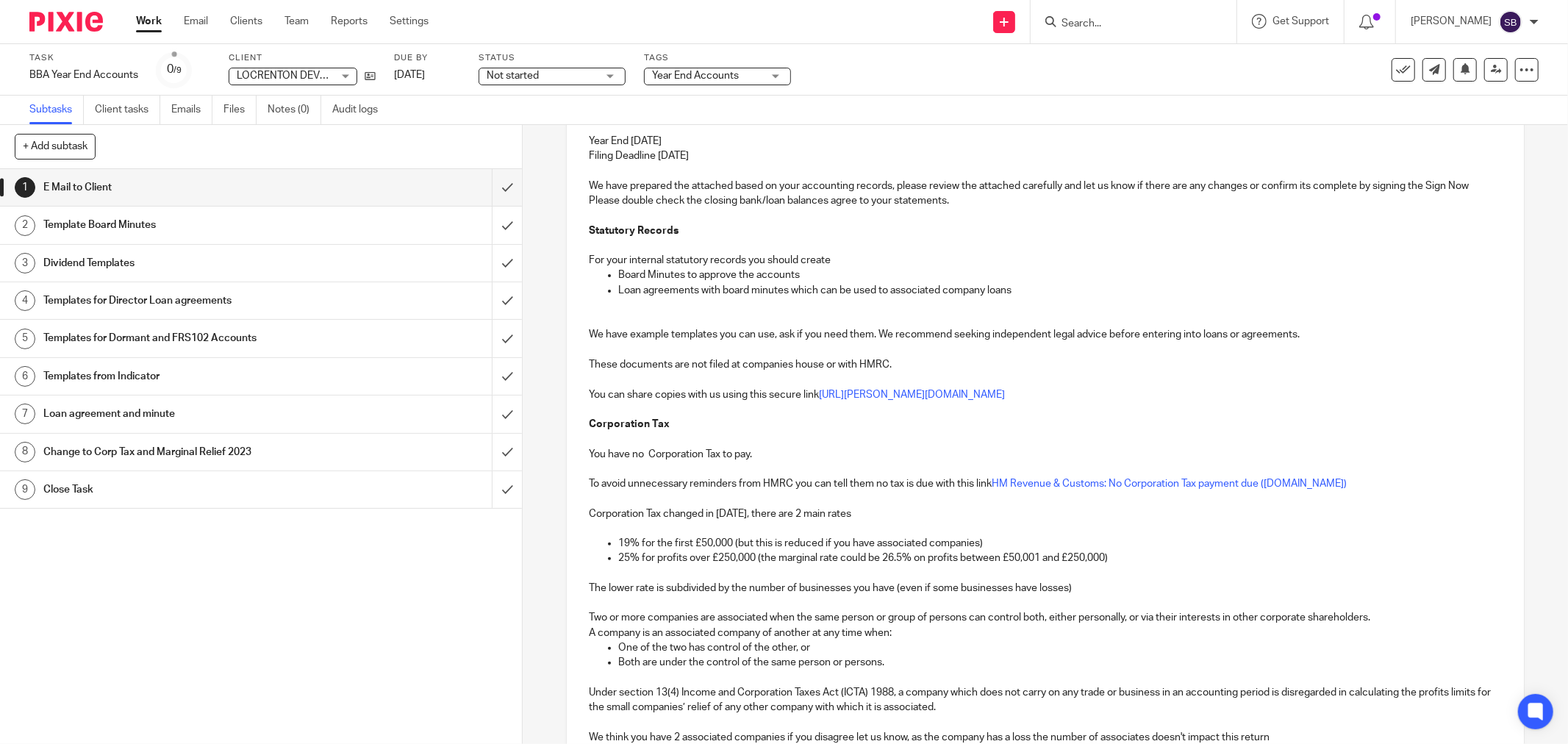
scroll to position [599, 0]
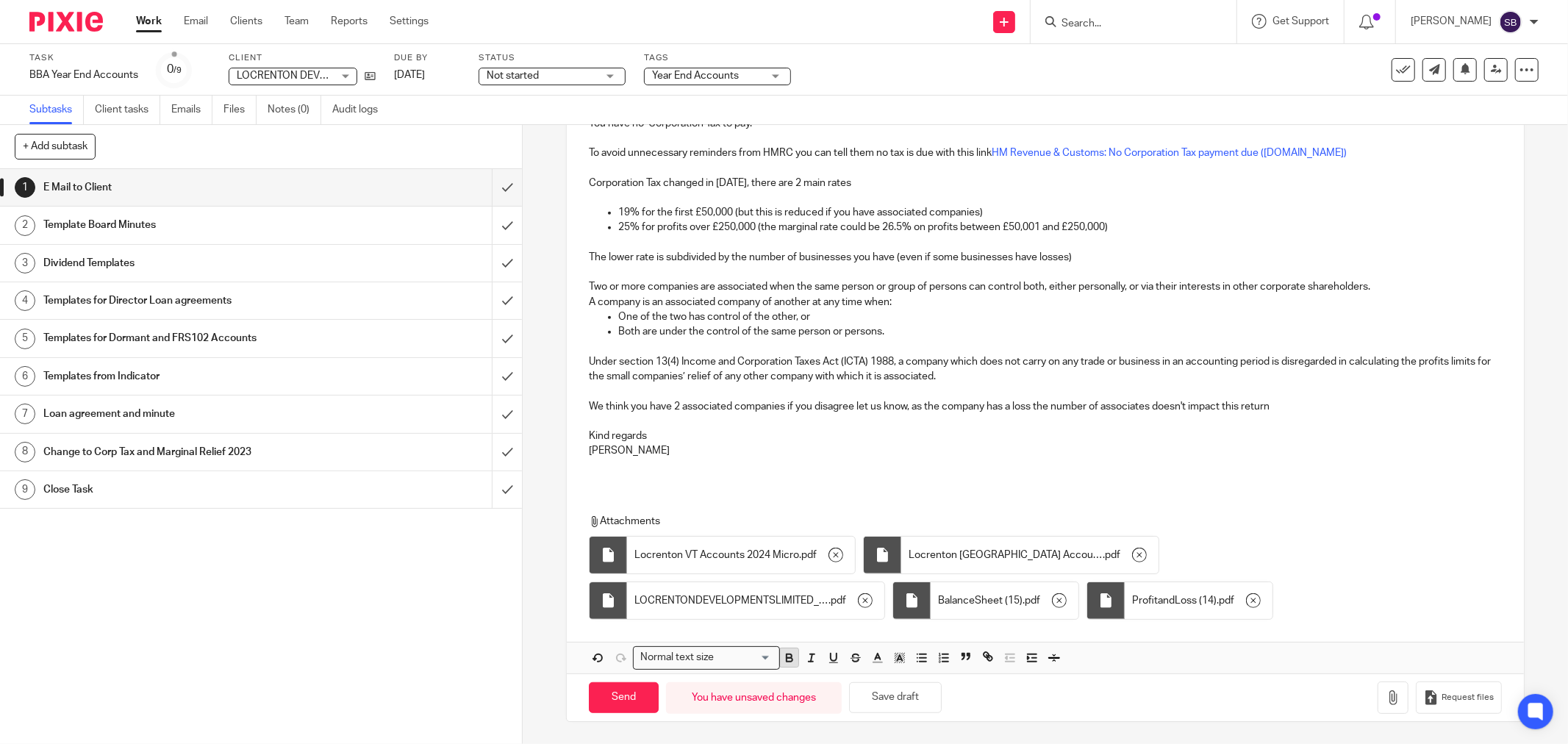
click at [789, 660] on icon "button" at bounding box center [789, 658] width 13 height 13
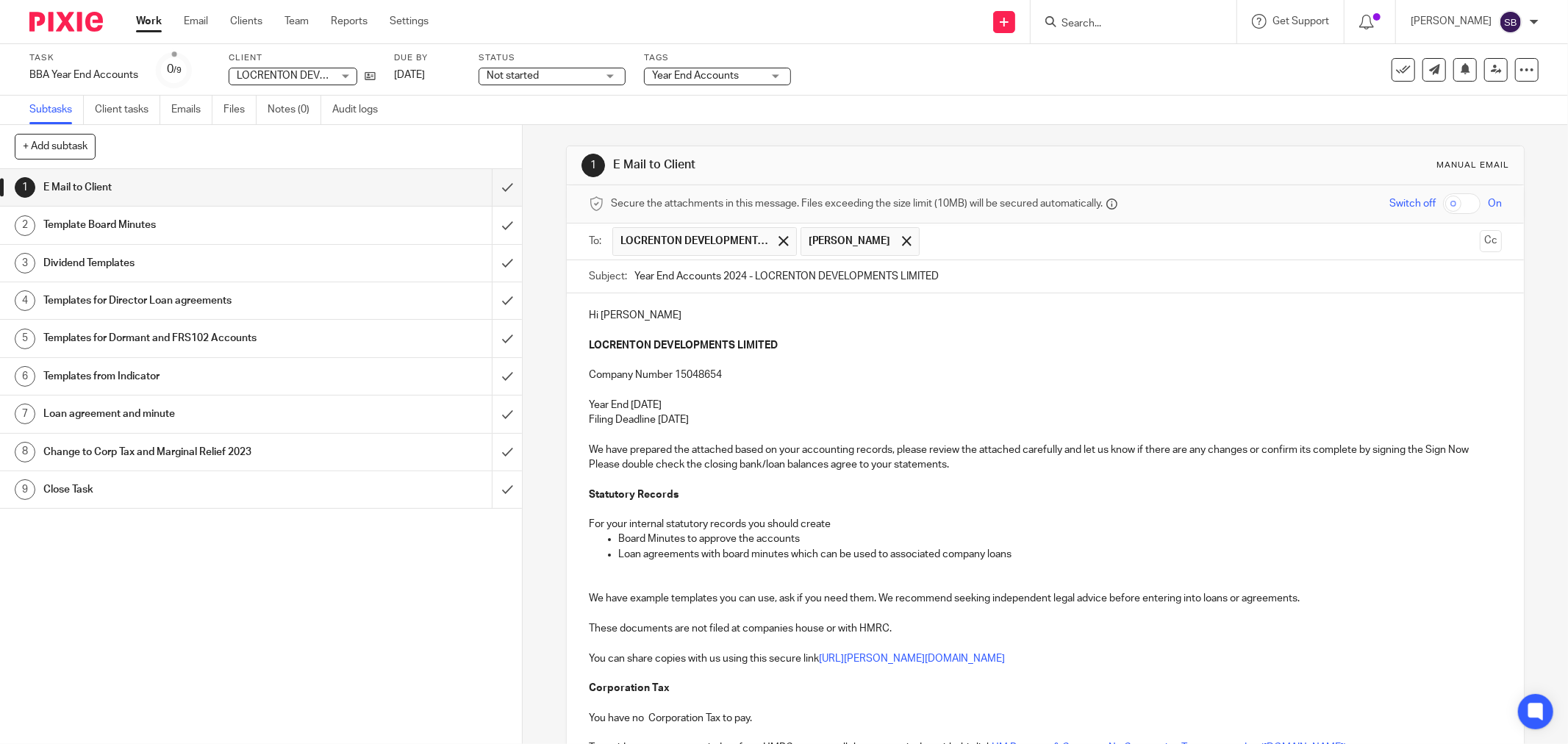
scroll to position [0, 0]
click at [870, 338] on p at bounding box center [1045, 333] width 913 height 15
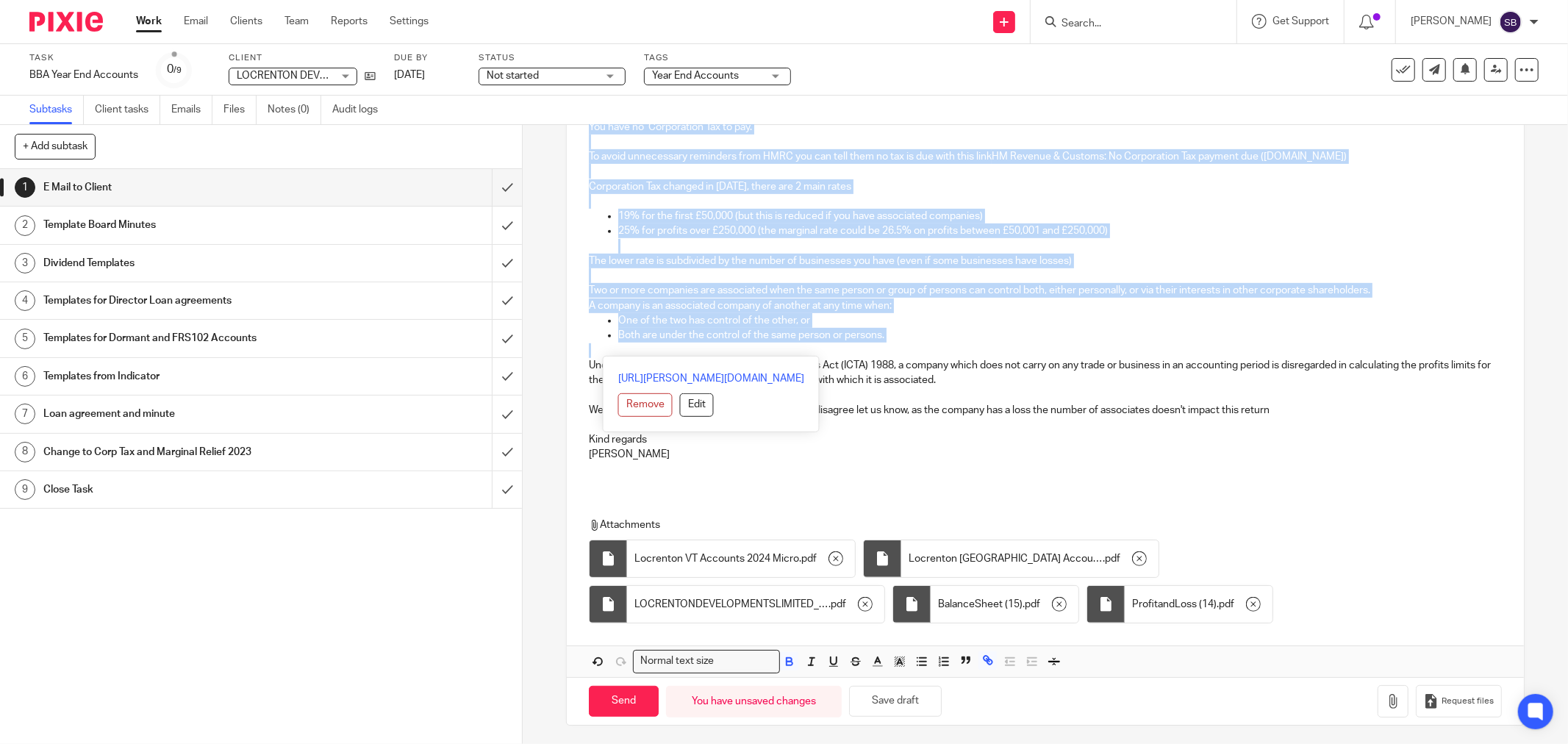
scroll to position [599, 0]
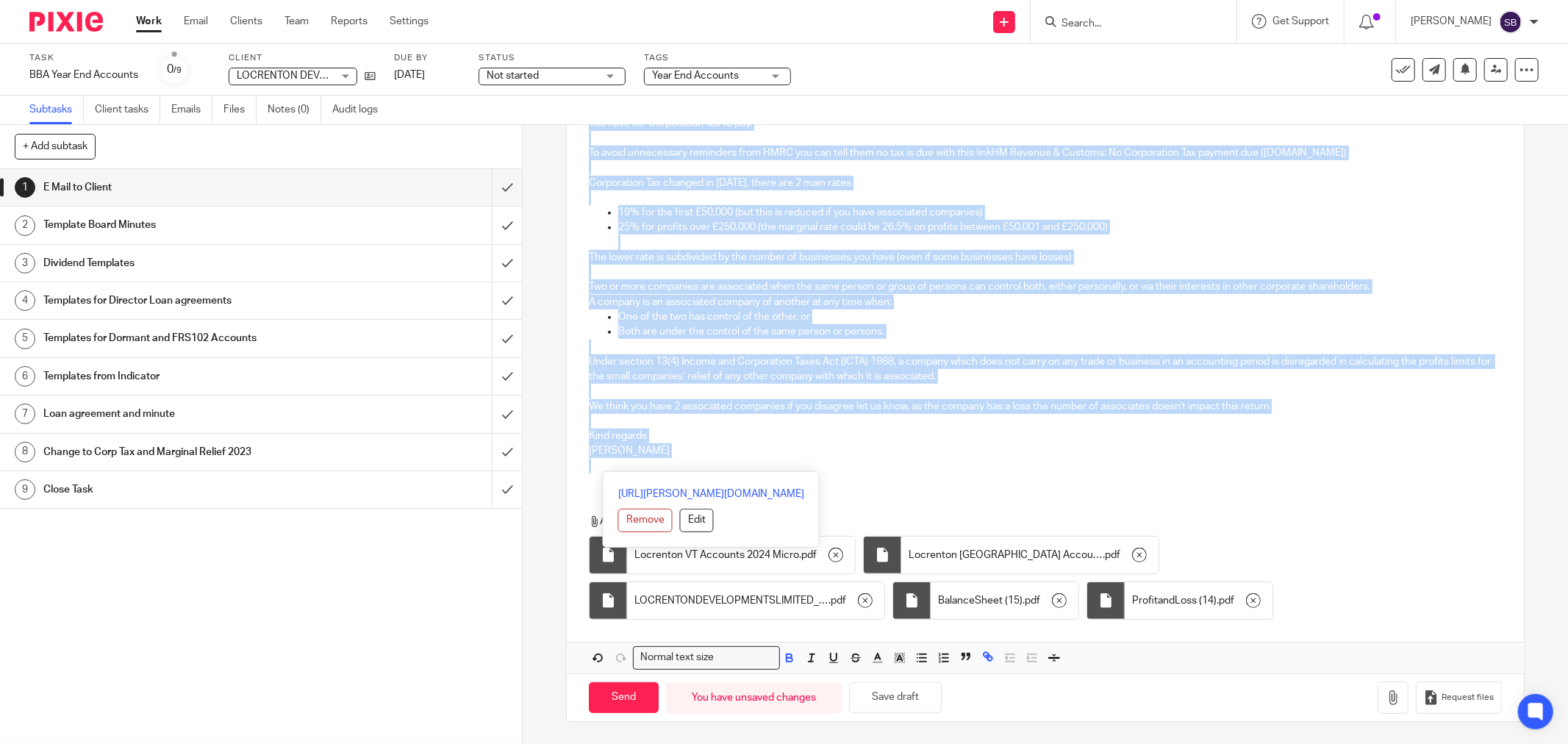
drag, startPoint x: 585, startPoint y: 313, endPoint x: 870, endPoint y: 459, distance: 320.2
click at [862, 480] on div "Hi [PERSON_NAME] LOCRENTON DEVELOPMENTS LIMITED Company Number 15048654 Year En…" at bounding box center [1045, 91] width 957 height 786
copy div "Lo Ipsu DOLORSITA CONSECTETURA ELITSED Doeiusm Tempor 76316686 Inci Utl 33 Etd …"
click at [622, 707] on input "Send" at bounding box center [624, 698] width 70 height 32
type input "Sent"
